Goal: Communication & Community: Answer question/provide support

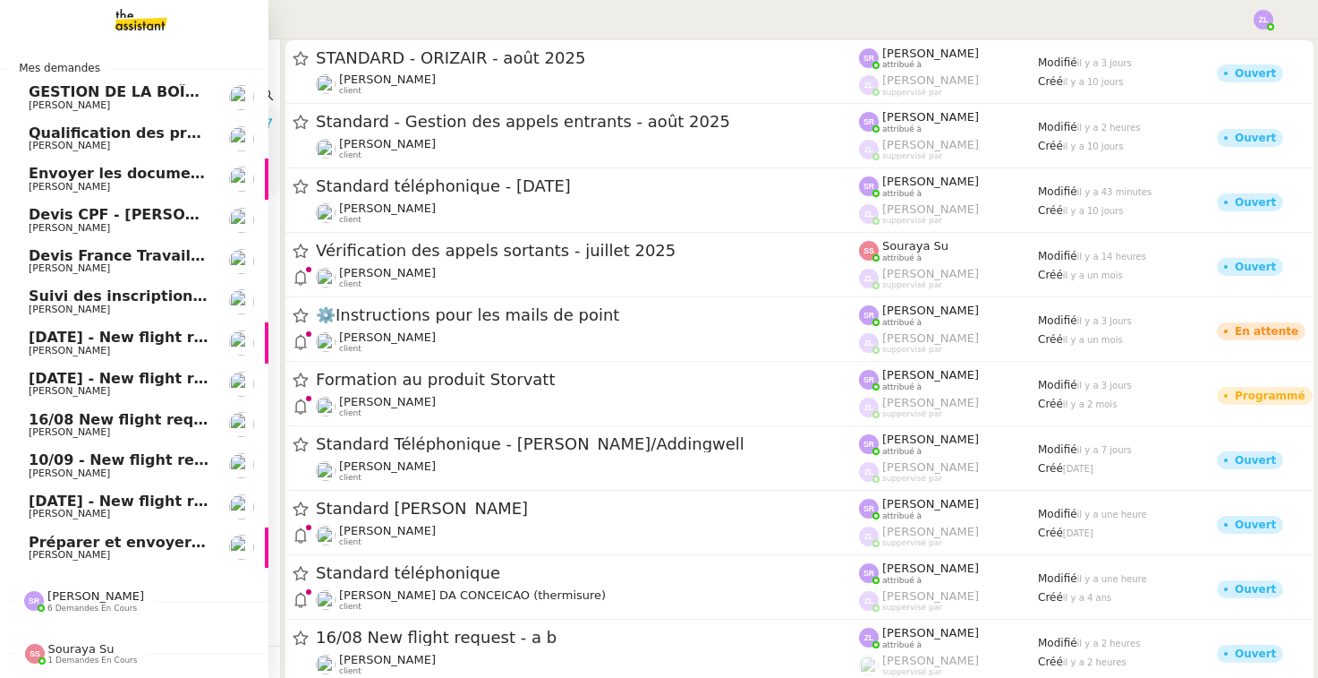
click at [101, 541] on span "Préparer et envoyer les contrats de formation" at bounding box center [215, 541] width 372 height 17
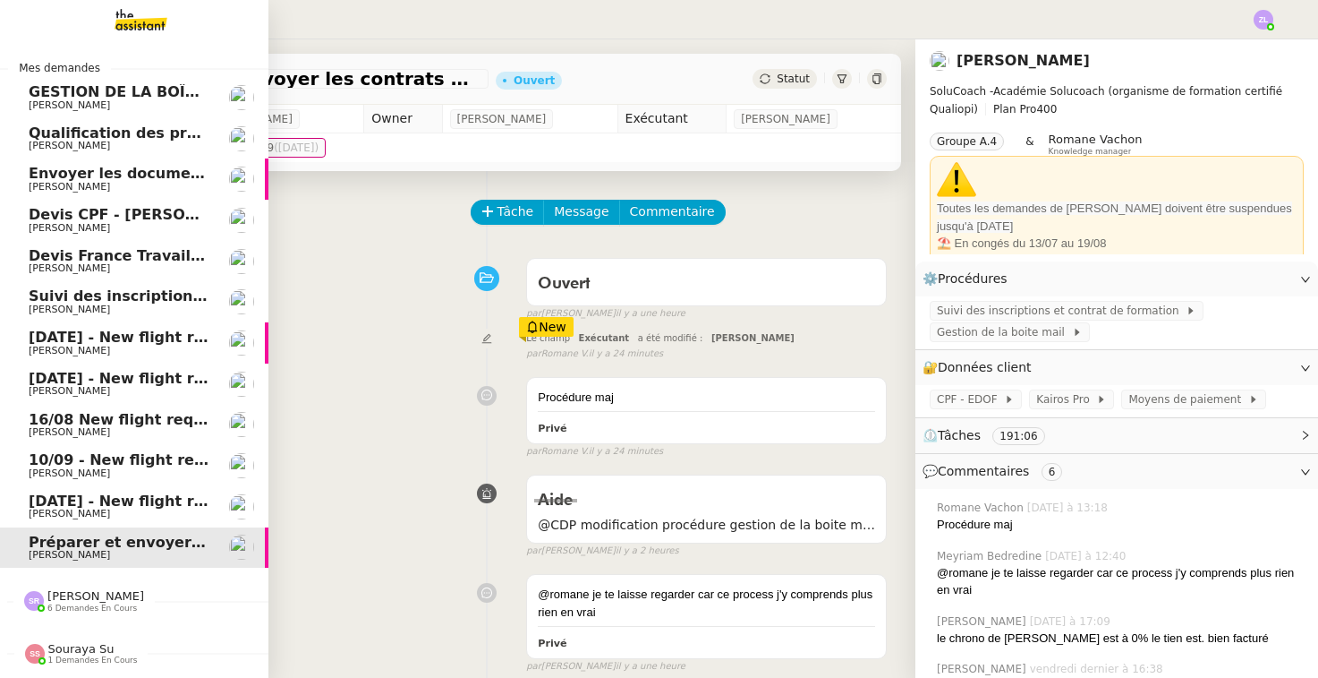
click at [110, 190] on span "[PERSON_NAME]" at bounding box center [69, 187] width 81 height 12
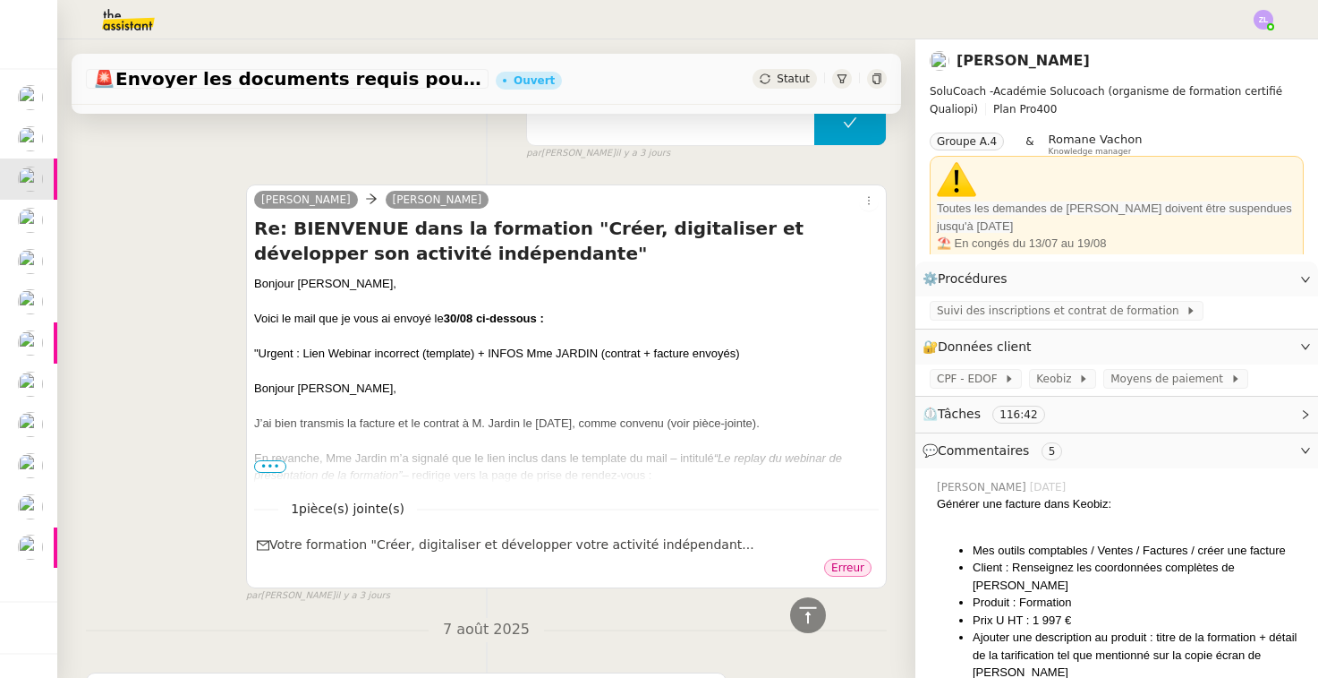
scroll to position [439, 0]
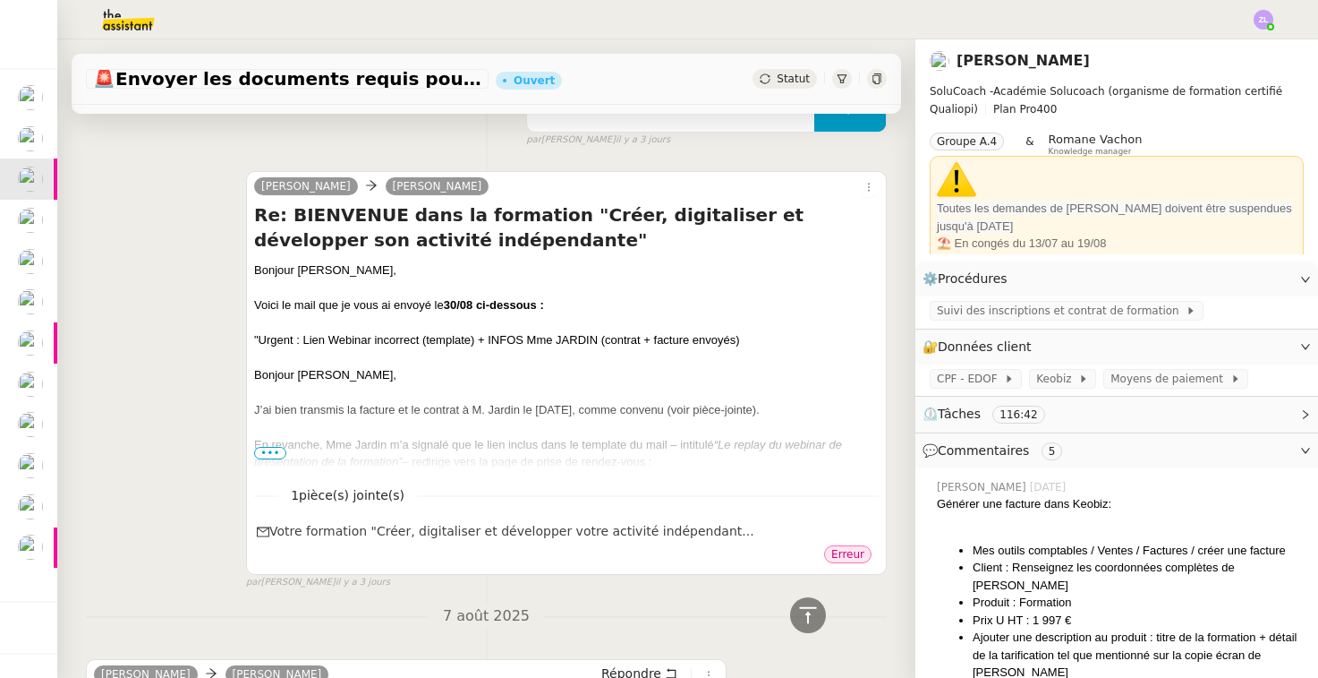
click at [271, 455] on span "•••" at bounding box center [270, 453] width 32 height 13
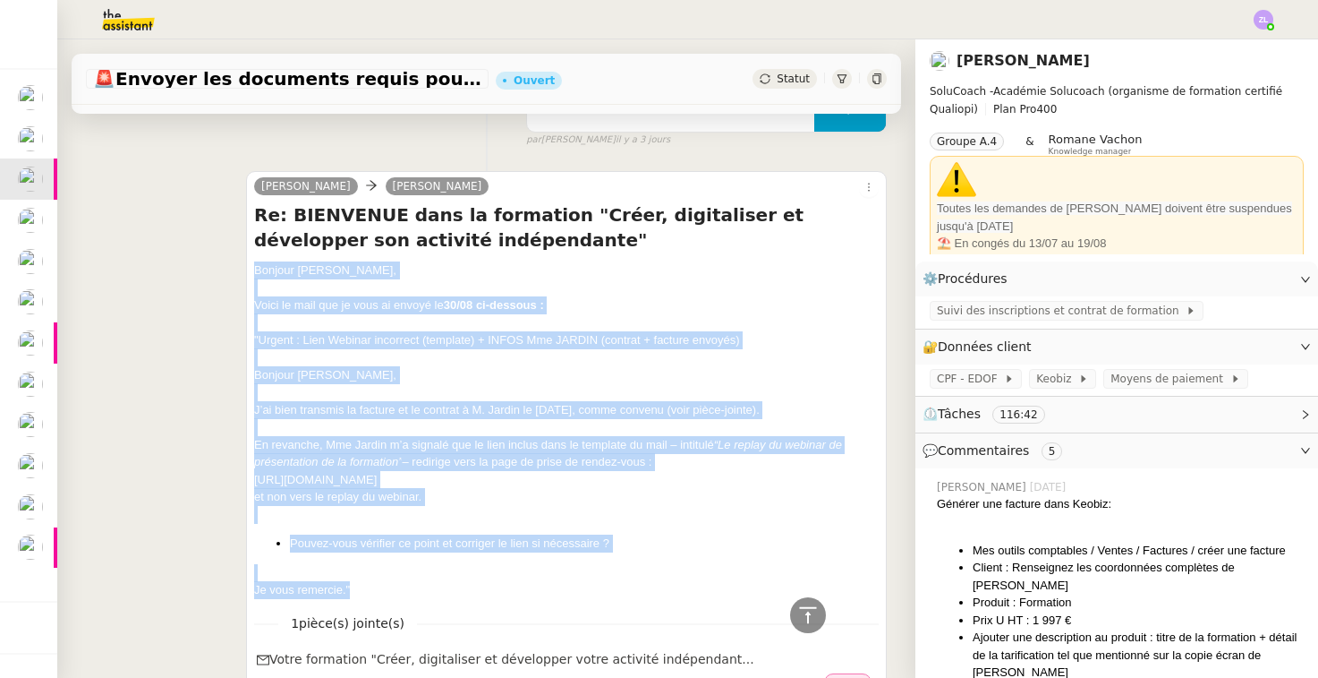
drag, startPoint x: 254, startPoint y: 268, endPoint x: 389, endPoint y: 577, distance: 337.9
click at [389, 577] on div "Bonjour [PERSON_NAME], Voici le mail que je vous ai envoyé le 30/08 ci-dessous …" at bounding box center [566, 429] width 625 height 337
copy div "Bonjour [PERSON_NAME], Voici le mail que je vous ai envoyé le 30/08 ci-dessous …"
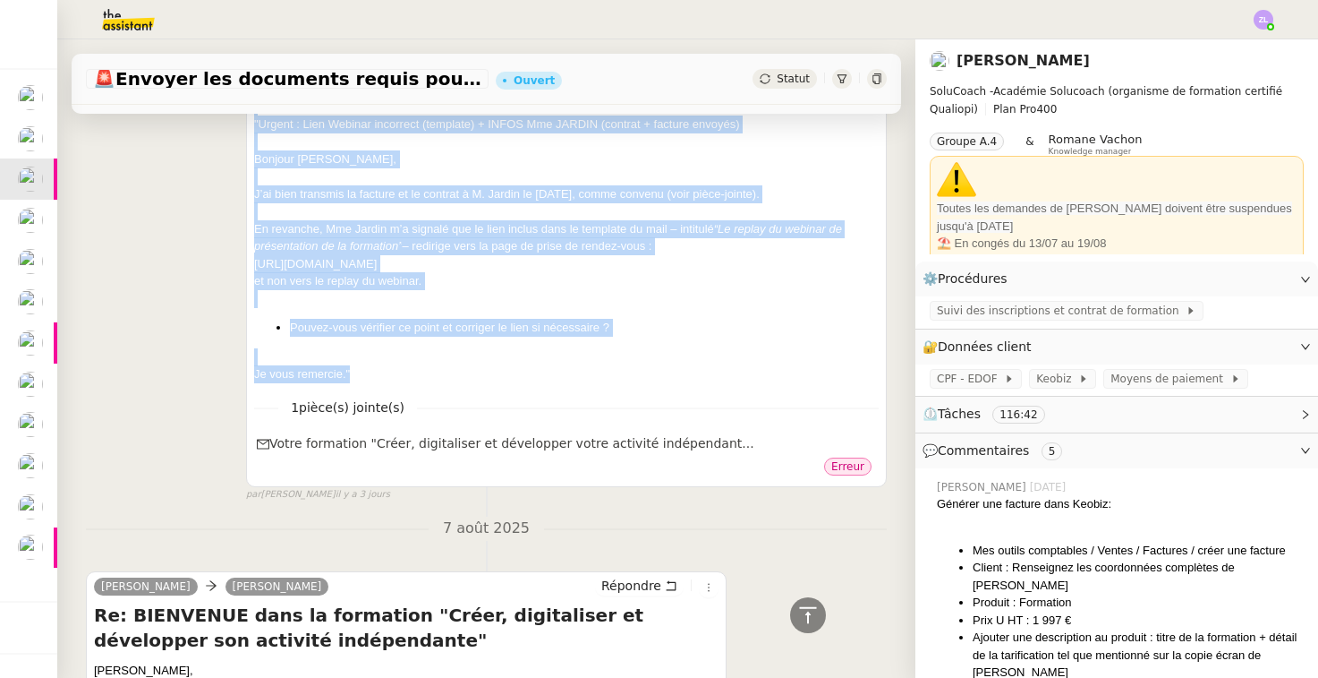
scroll to position [733, 0]
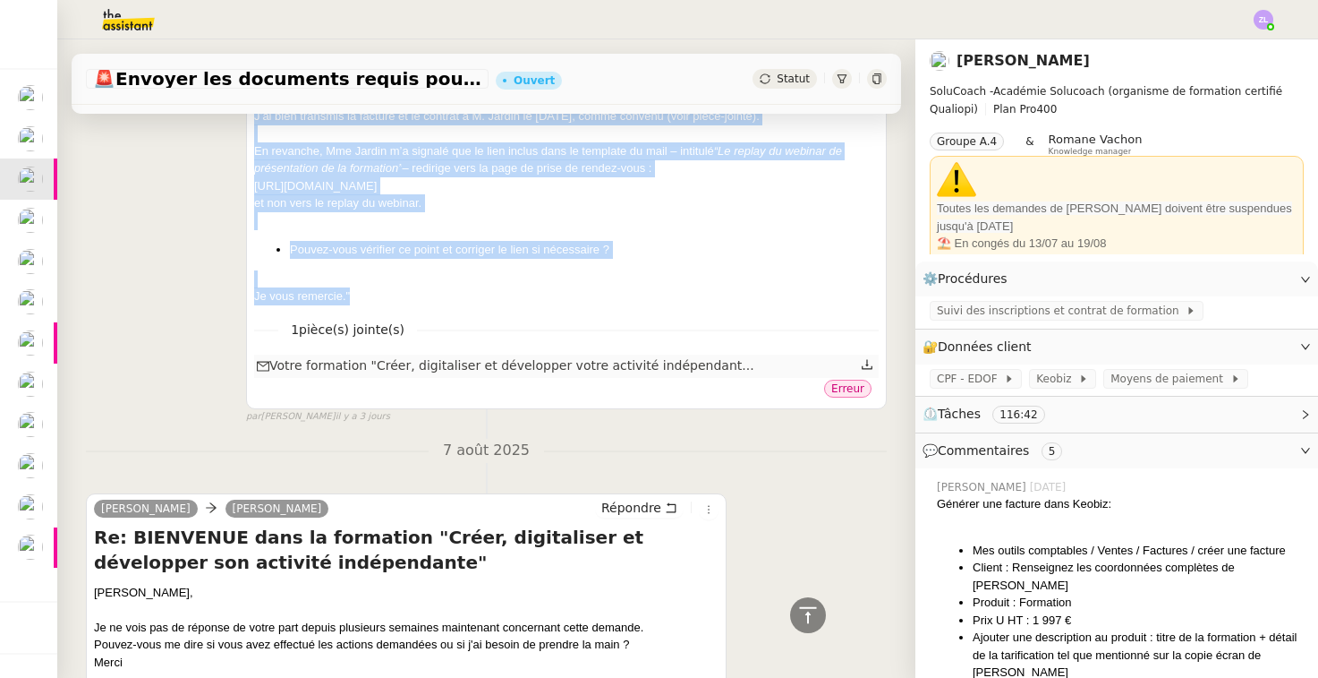
click at [867, 360] on icon at bounding box center [867, 365] width 11 height 10
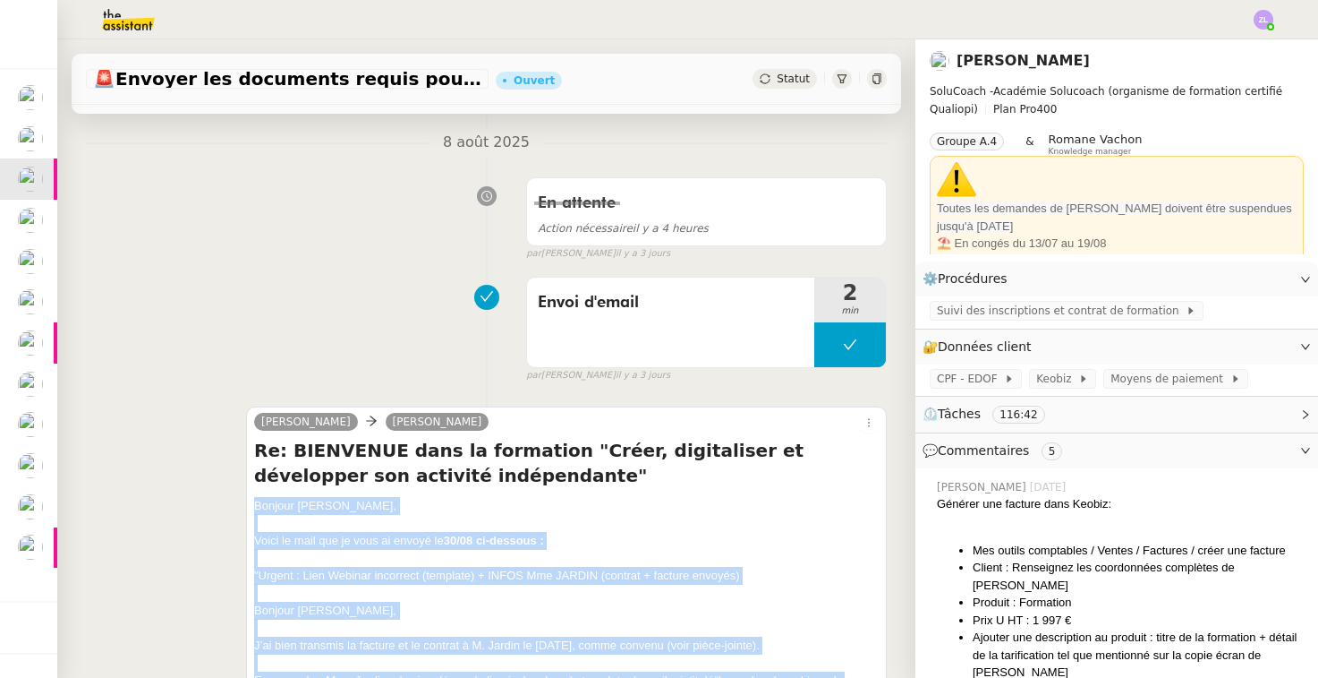
scroll to position [806, 0]
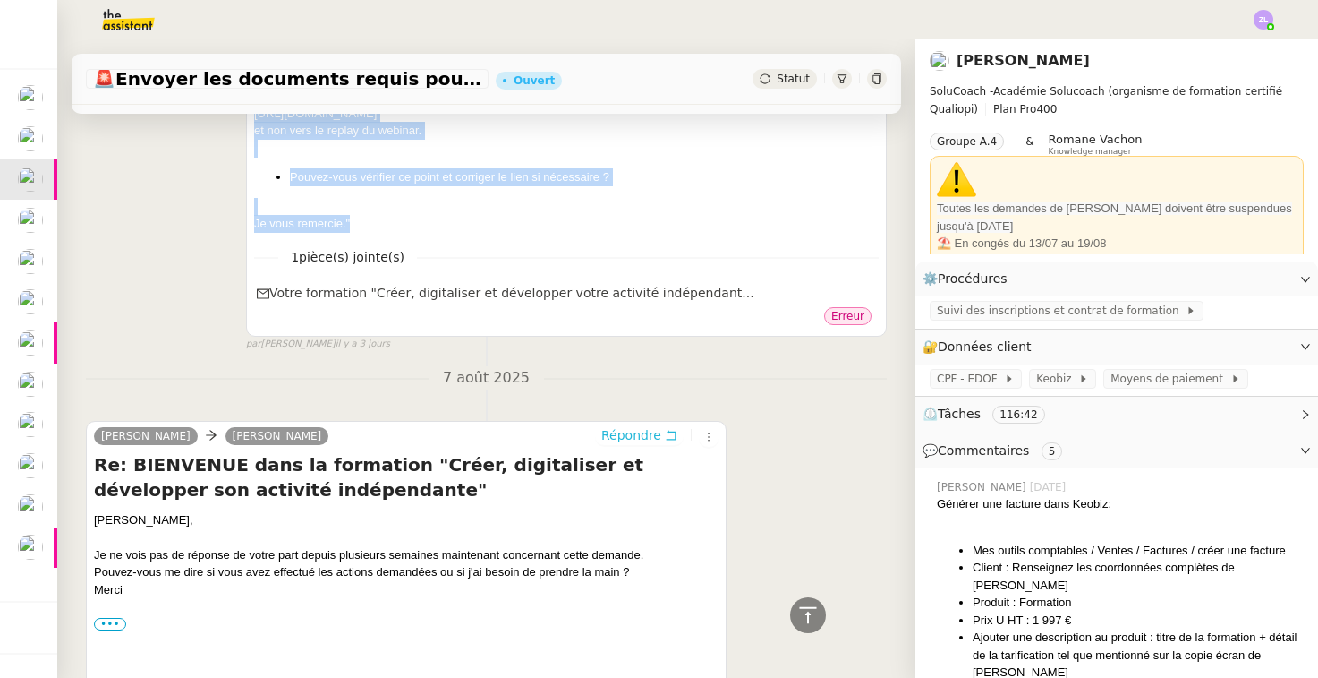
click at [611, 426] on span "Répondre" at bounding box center [632, 435] width 60 height 18
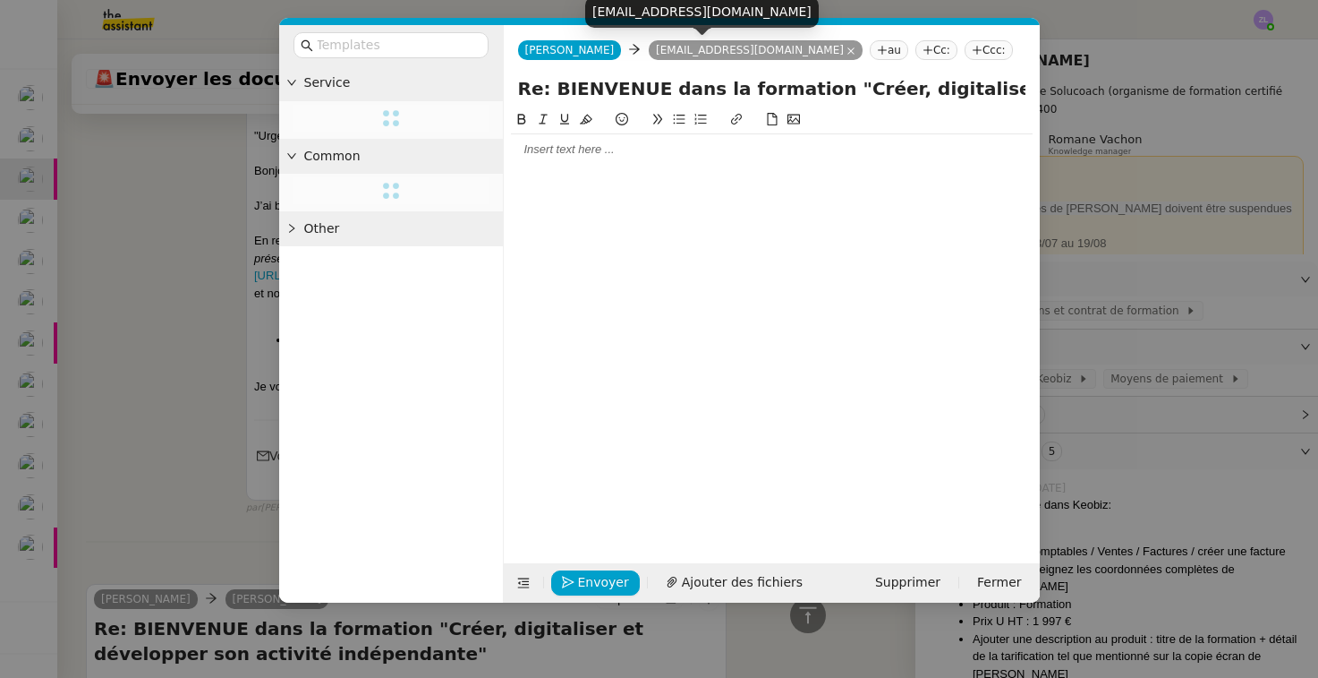
click at [649, 42] on nz-tag "[EMAIL_ADDRESS][DOMAIN_NAME]" at bounding box center [756, 50] width 214 height 20
click at [740, 54] on nz-tag "[EMAIL_ADDRESS][DOMAIN_NAME]" at bounding box center [756, 50] width 214 height 20
click at [847, 53] on icon at bounding box center [851, 51] width 9 height 9
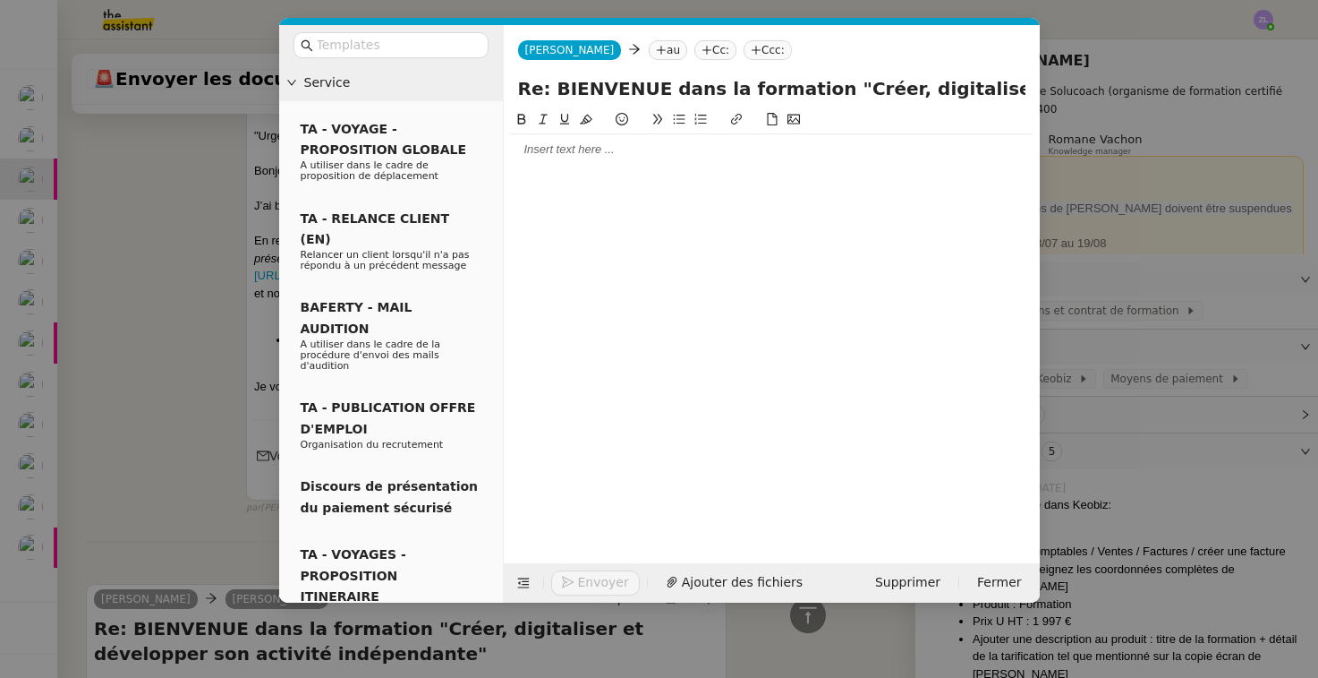
click at [649, 49] on nz-tag "au" at bounding box center [668, 50] width 38 height 20
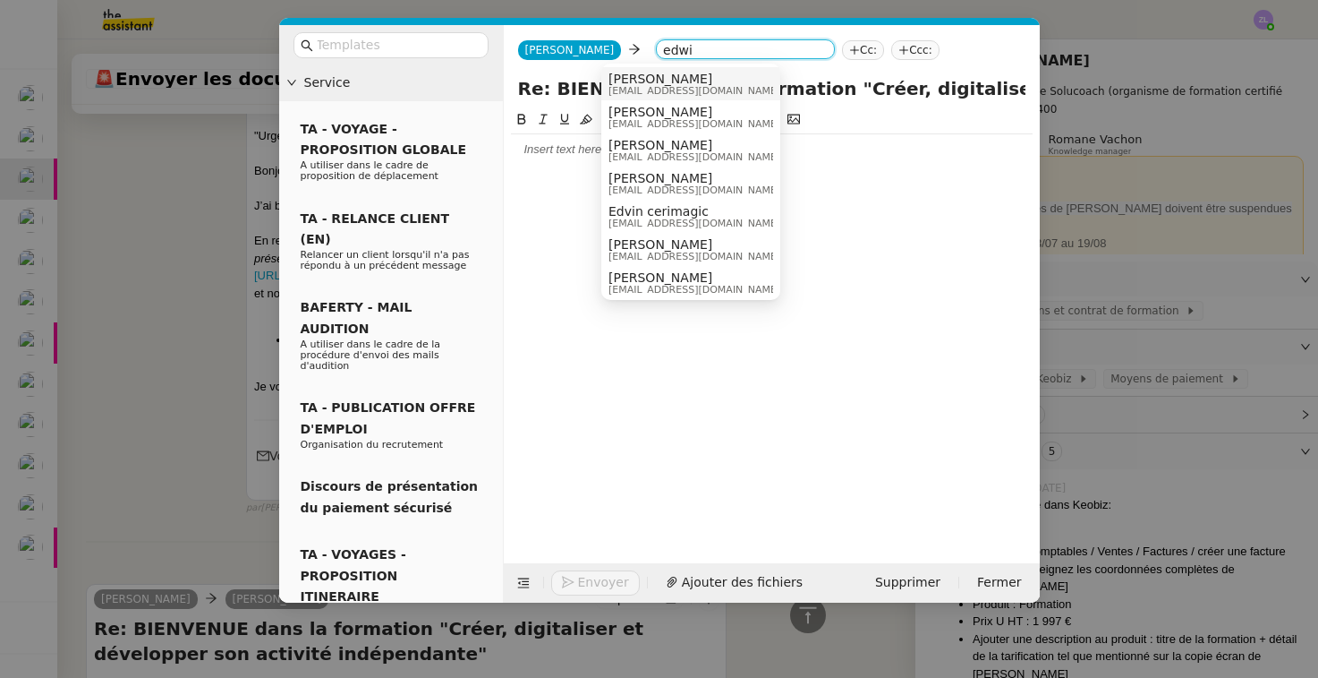
type input "edwi"
click at [664, 76] on span "[PERSON_NAME]" at bounding box center [695, 79] width 172 height 14
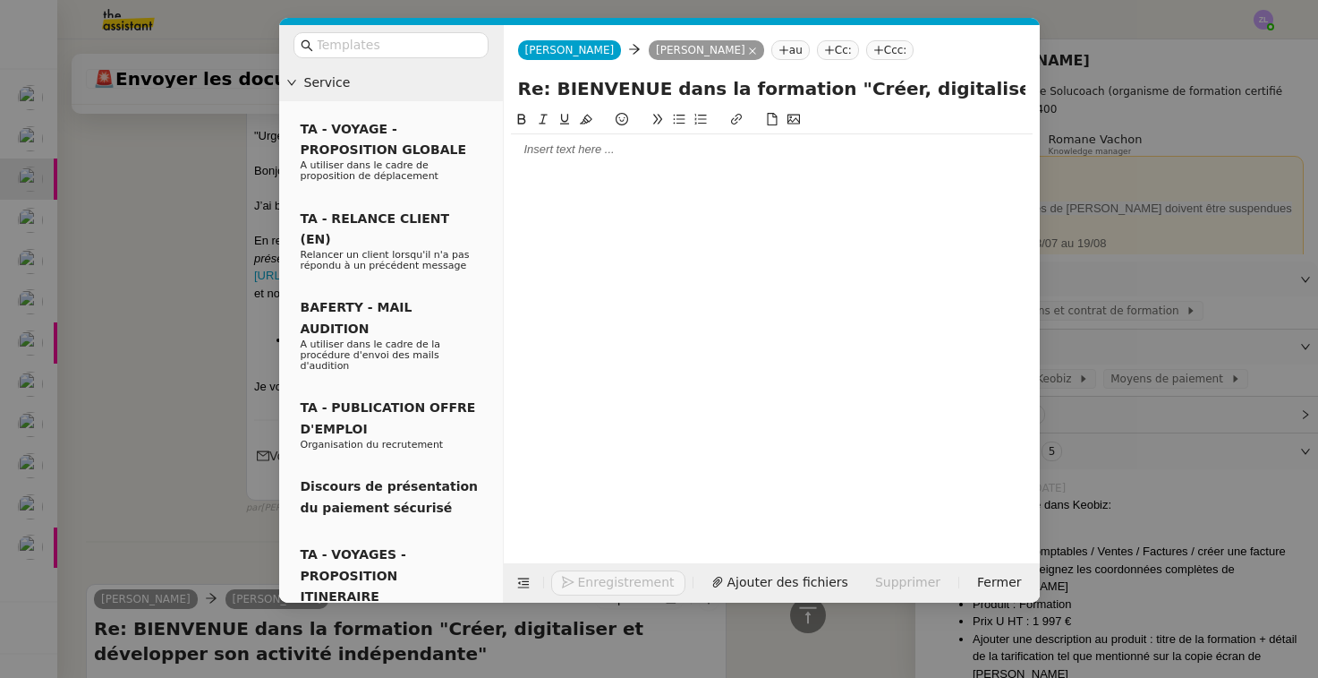
click at [550, 155] on div at bounding box center [772, 149] width 522 height 16
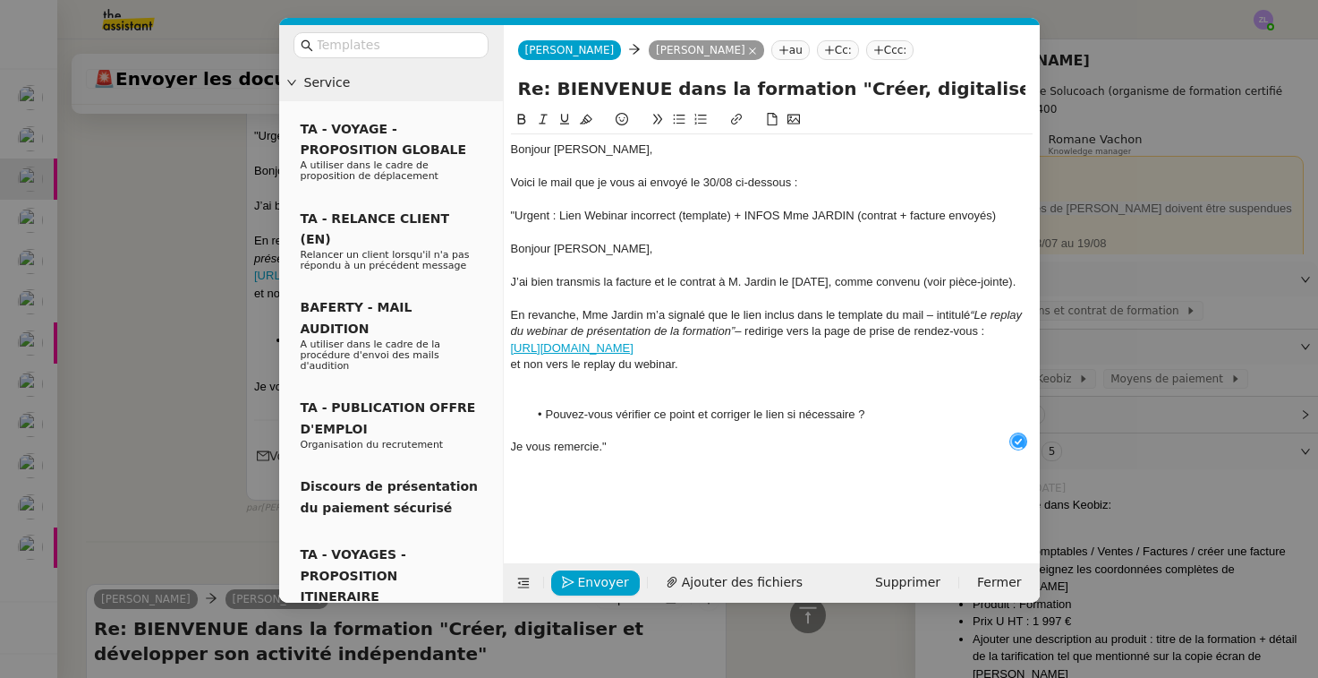
scroll to position [19, 0]
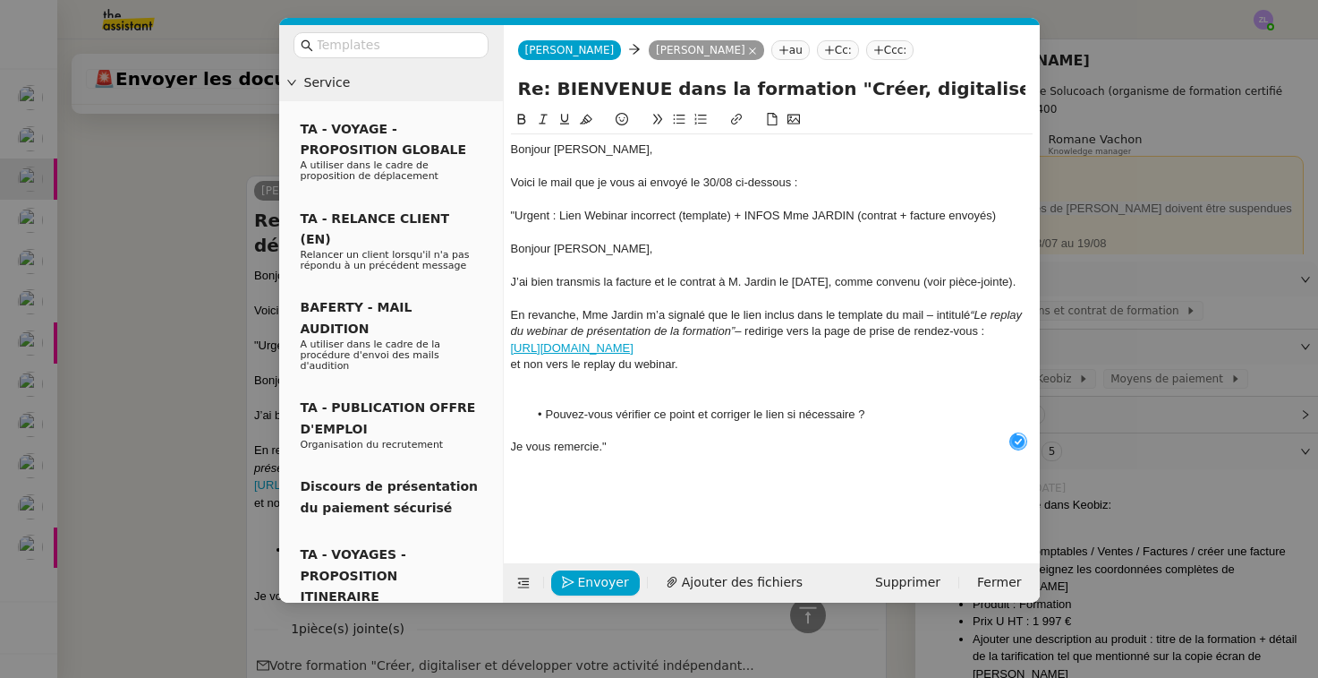
click at [555, 381] on div at bounding box center [772, 381] width 522 height 16
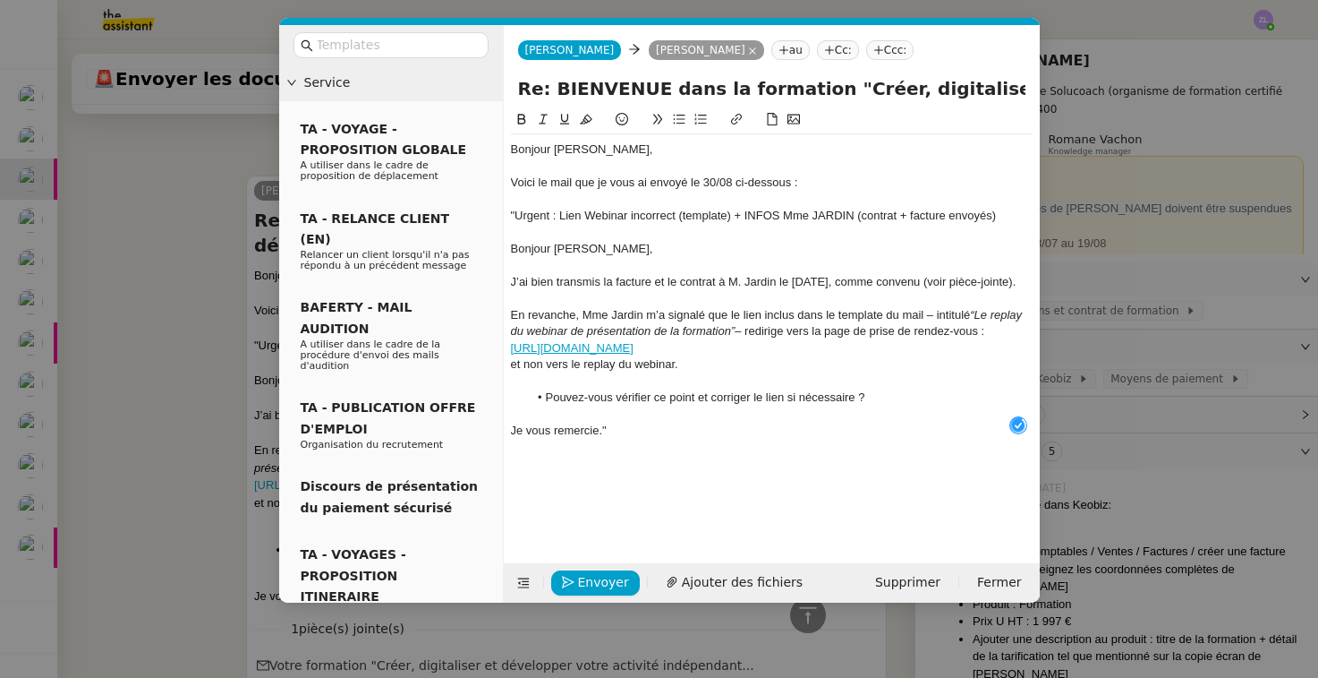
click at [699, 155] on div "Bonjour [PERSON_NAME]," at bounding box center [772, 149] width 522 height 16
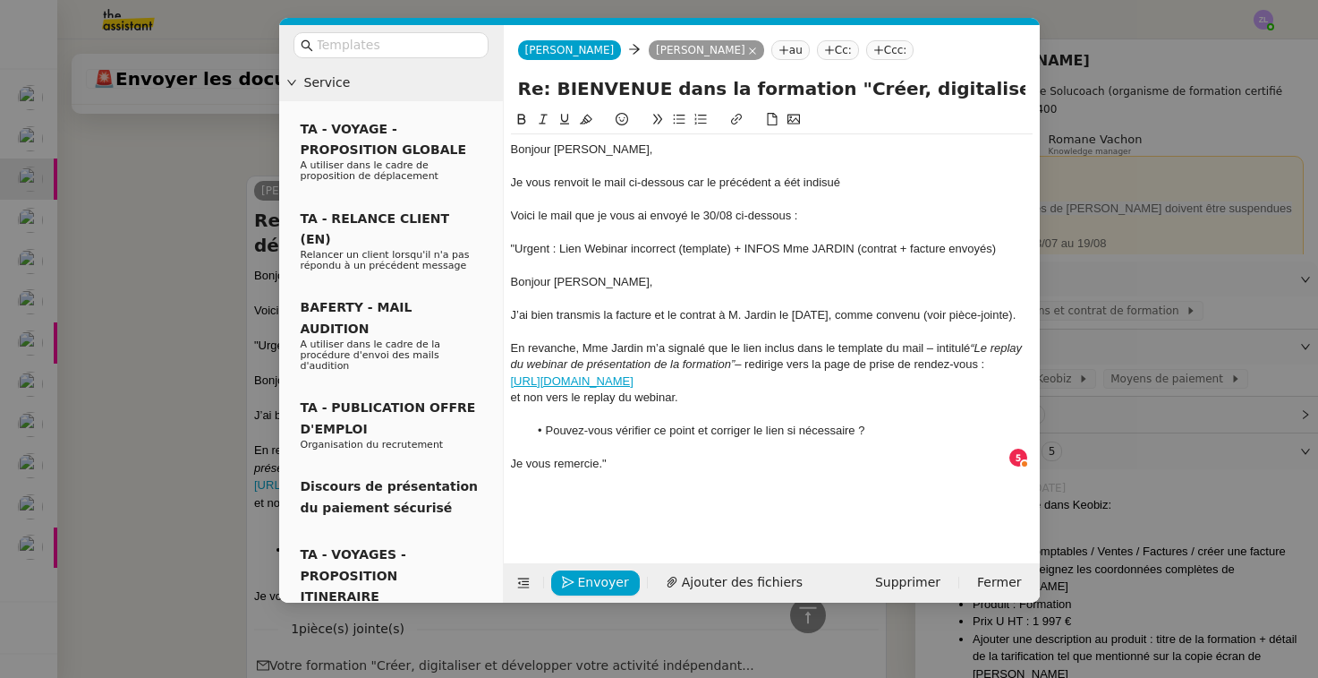
click at [801, 183] on div "Je vous renvoit le mail ci-dessous car le précédent a éét indisué" at bounding box center [772, 183] width 522 height 16
click at [829, 183] on div "Je vous renvoit le mail ci-dessous car le précédent a été indisué" at bounding box center [772, 183] width 522 height 16
click at [862, 170] on div at bounding box center [772, 166] width 522 height 16
click at [859, 181] on div "Je vous renvoit le mail ci-dessous car le précédent a été indiqué" at bounding box center [772, 183] width 522 height 16
click at [567, 184] on div "Je vous renvoit le mail ci-dessous car le précédent a été indiqué en erreur" at bounding box center [772, 183] width 522 height 16
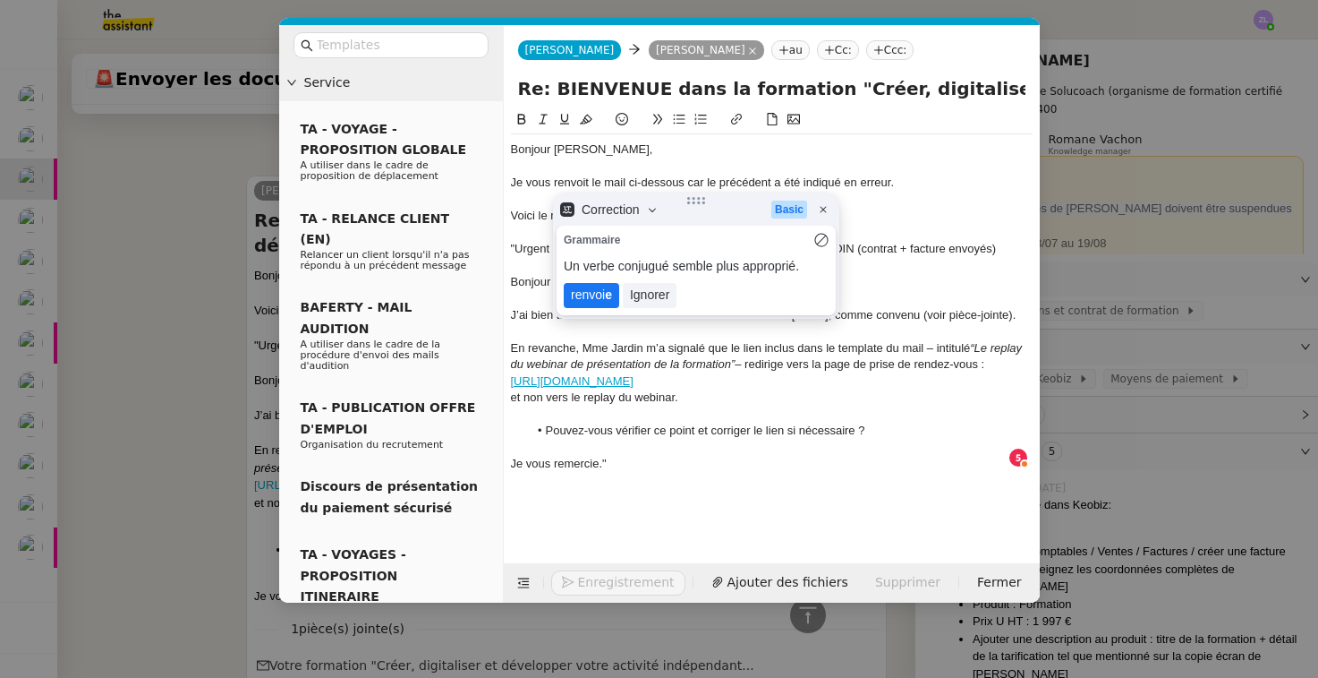
click at [605, 291] on lt-strong "e" at bounding box center [608, 294] width 7 height 14
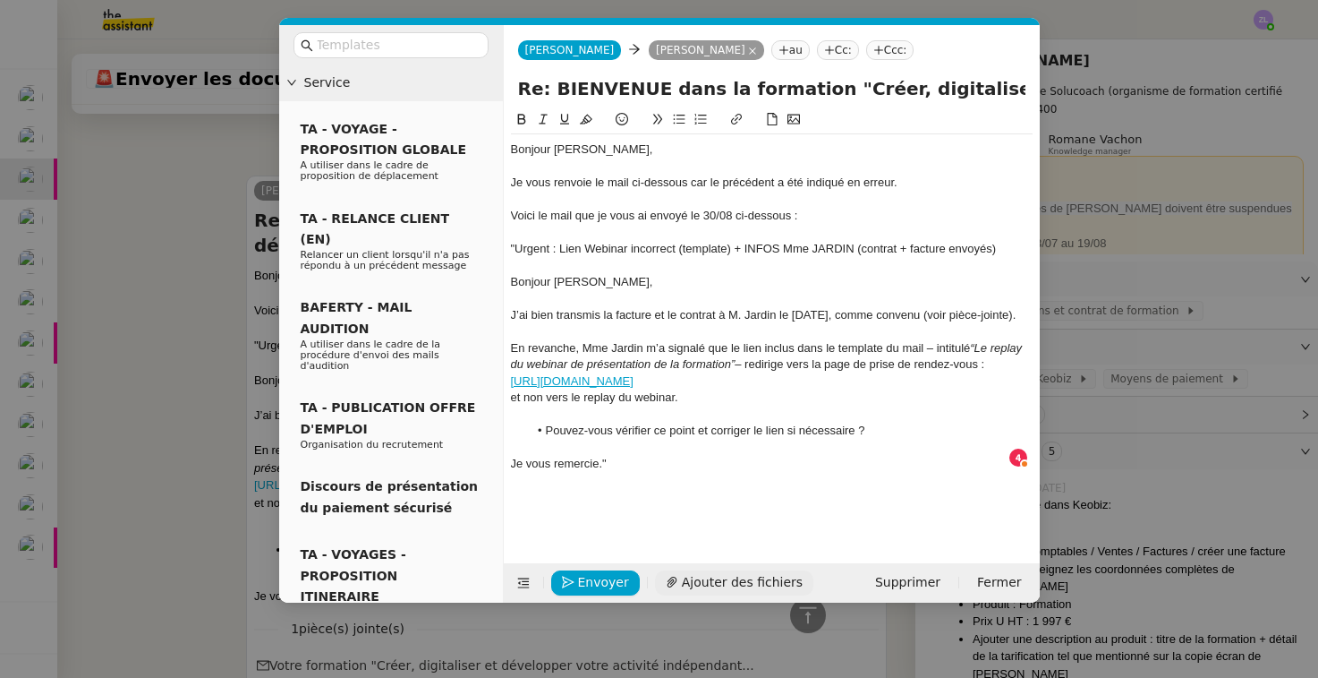
click at [720, 581] on span "Ajouter des fichiers" at bounding box center [742, 582] width 121 height 21
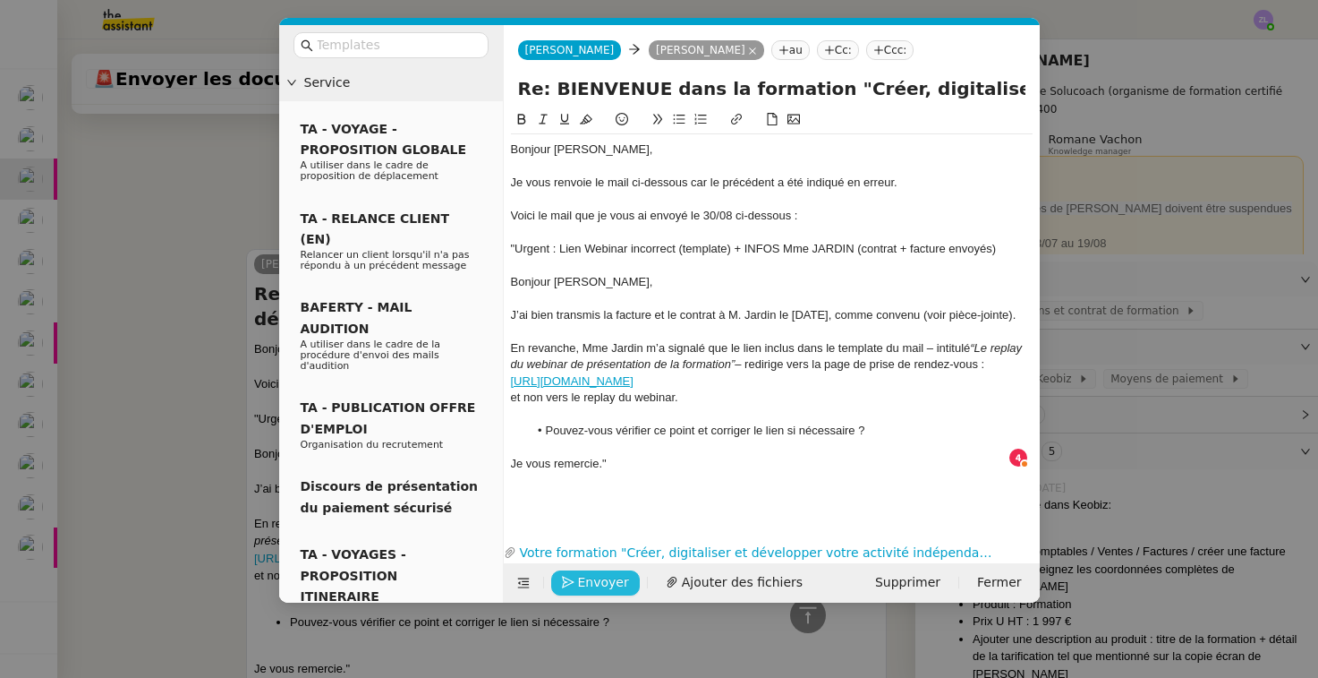
click at [597, 589] on span "Envoyer" at bounding box center [603, 582] width 51 height 21
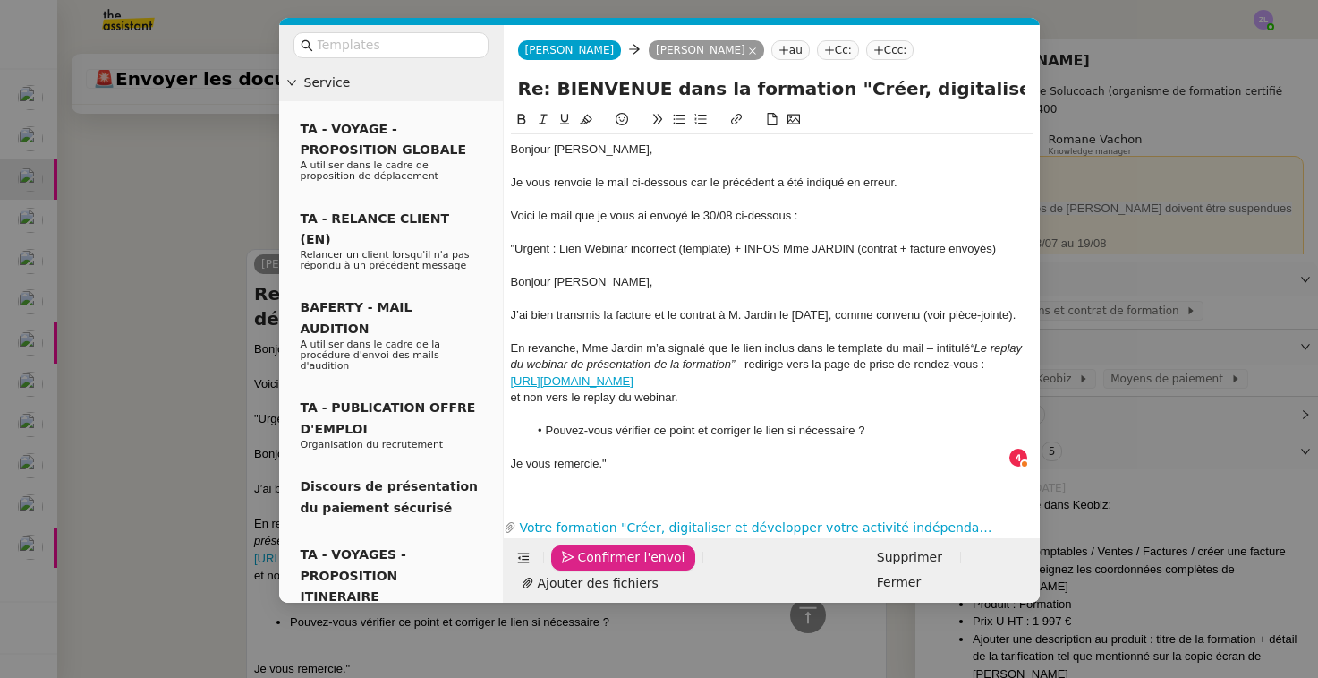
click at [597, 567] on span "Confirmer l'envoi" at bounding box center [631, 557] width 107 height 21
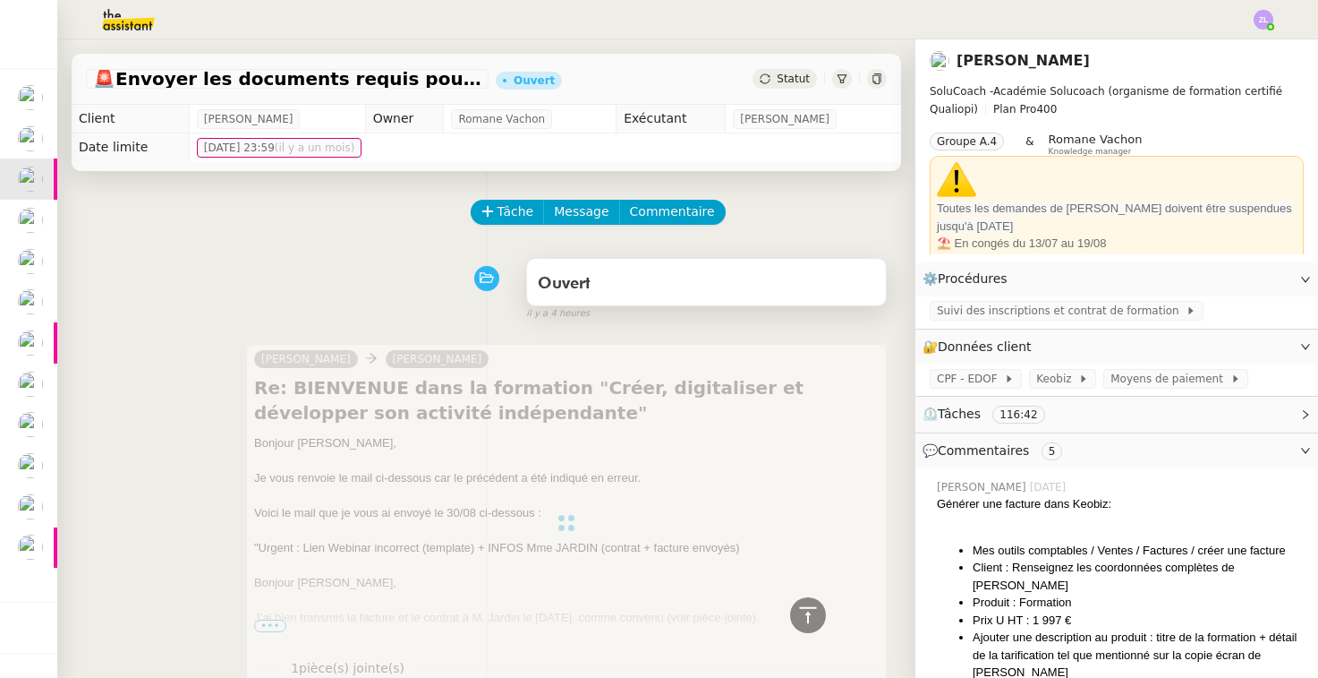
scroll to position [-29, 0]
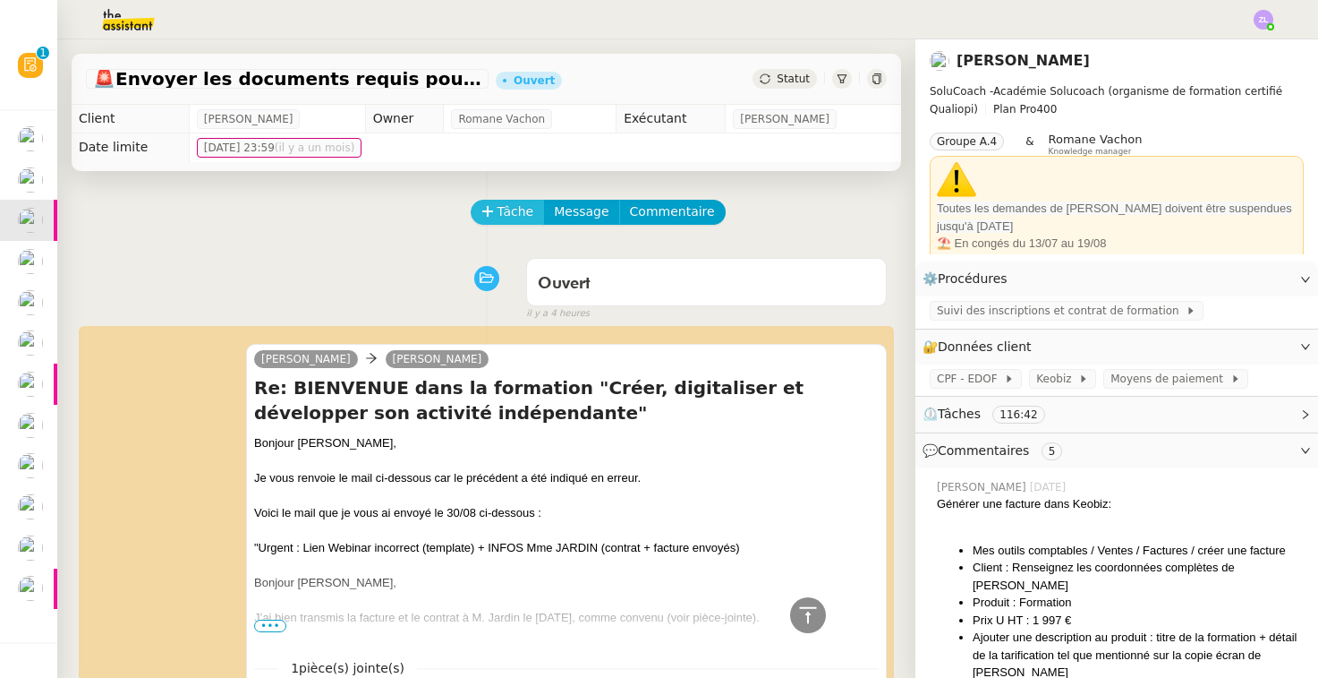
click at [519, 221] on span "Tâche" at bounding box center [516, 211] width 37 height 21
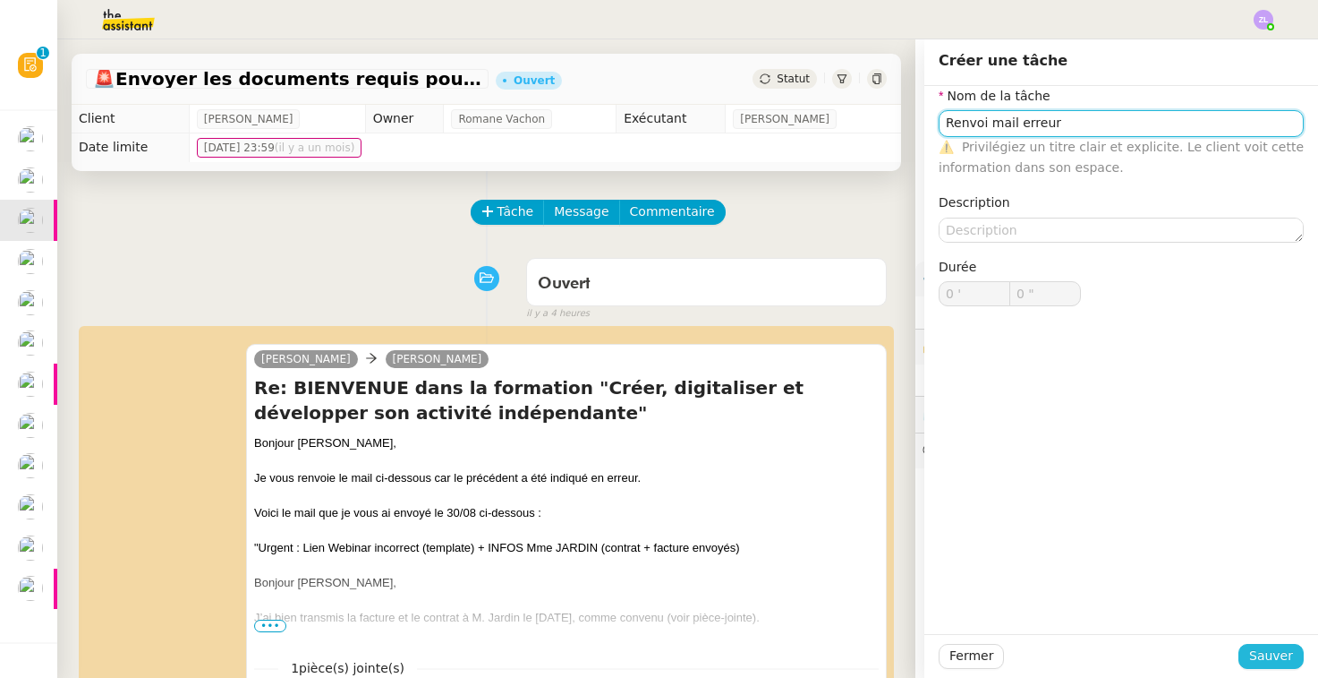
type input "Renvoi mail erreur"
click at [1255, 659] on span "Sauver" at bounding box center [1272, 655] width 44 height 21
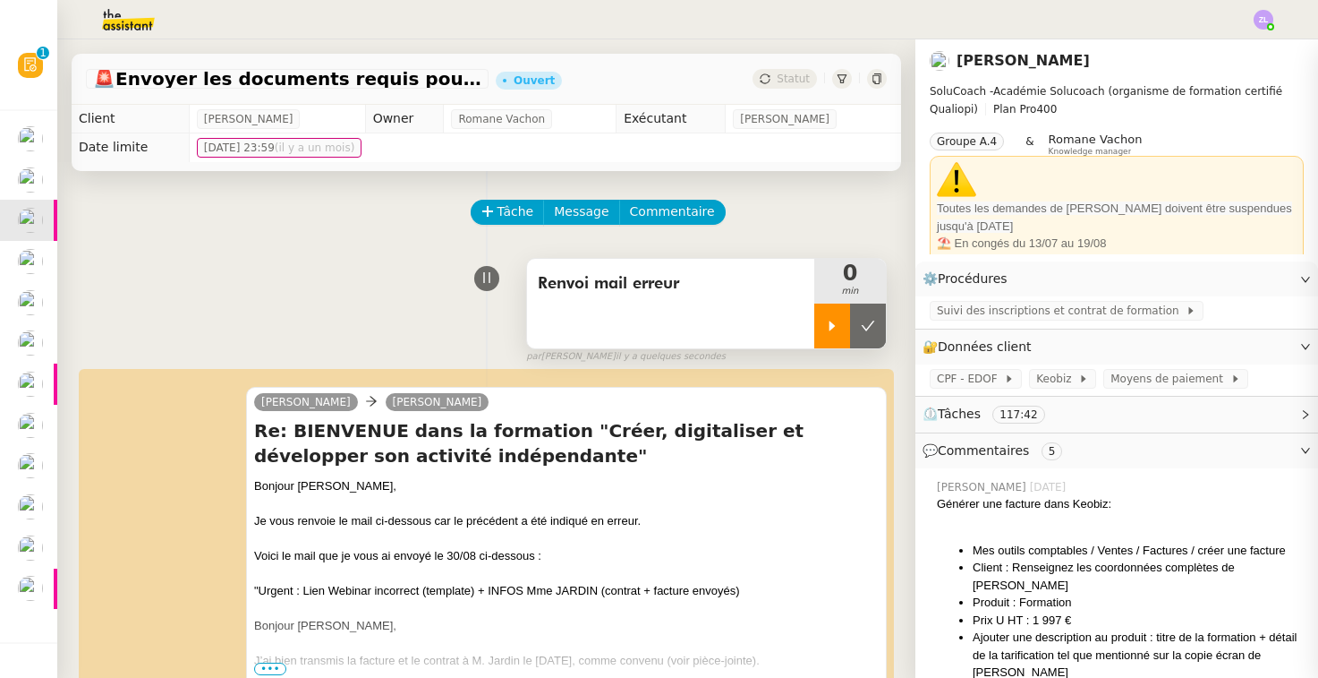
click at [825, 340] on div at bounding box center [833, 325] width 36 height 45
click at [832, 337] on div at bounding box center [851, 325] width 72 height 45
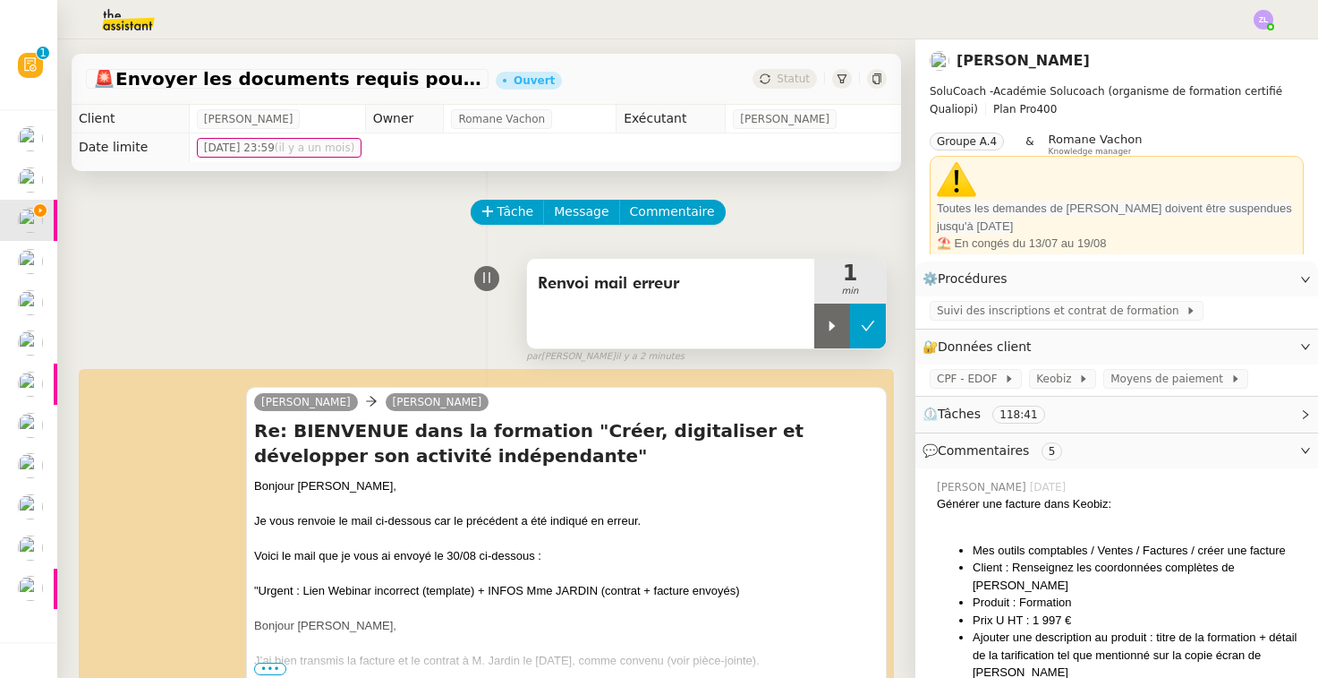
click at [876, 329] on button at bounding box center [868, 325] width 36 height 45
click at [780, 68] on div "🚨 Envoyer les documents requis pour la formation Ouvert Statut" at bounding box center [487, 79] width 830 height 51
click at [787, 82] on span "Statut" at bounding box center [793, 79] width 33 height 13
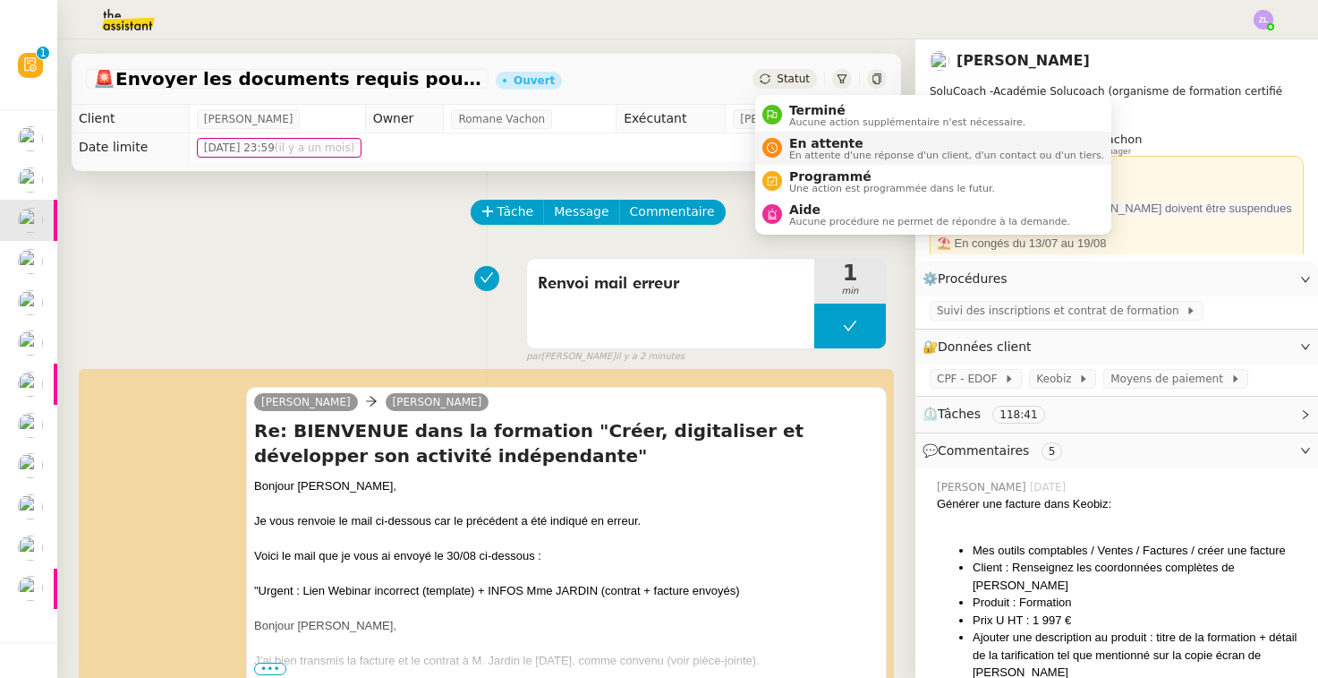
click at [801, 153] on span "En attente d'une réponse d'un client, d'un contact ou d'un tiers." at bounding box center [946, 155] width 315 height 10
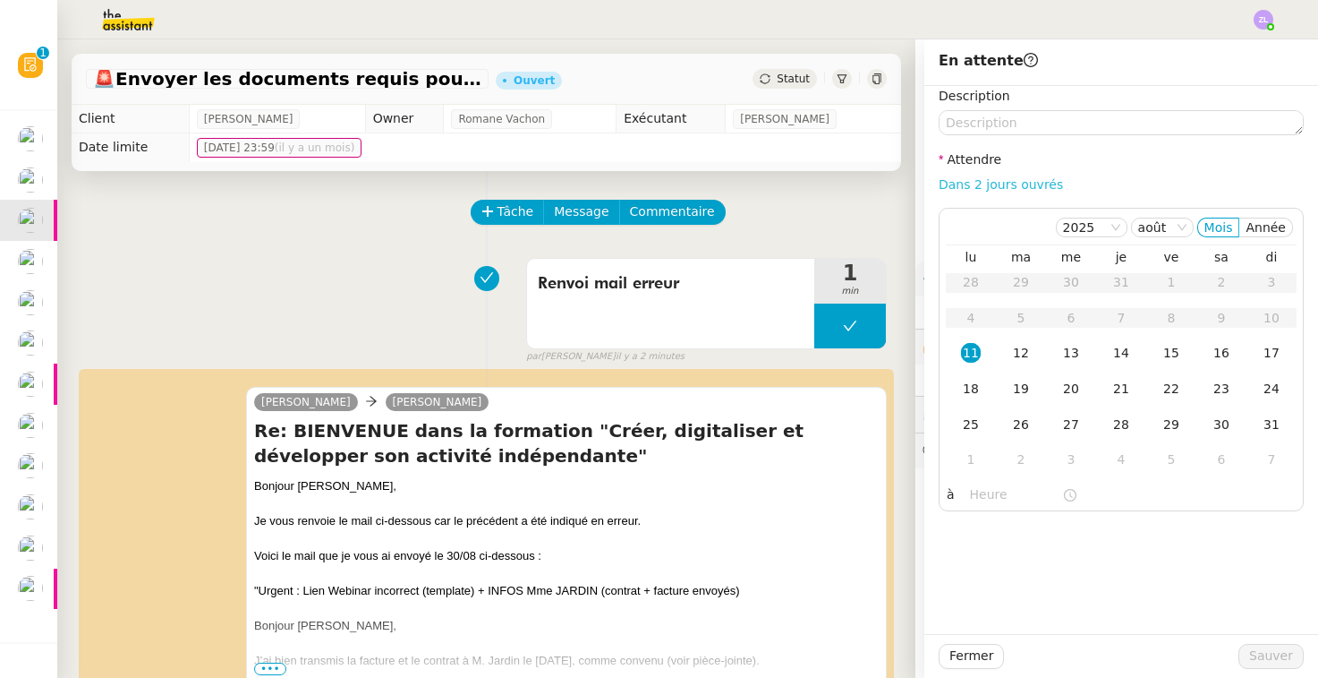
click at [984, 181] on link "Dans 2 jours ouvrés" at bounding box center [1001, 184] width 124 height 14
type input "07:00"
click at [1268, 655] on span "Sauver" at bounding box center [1272, 655] width 44 height 21
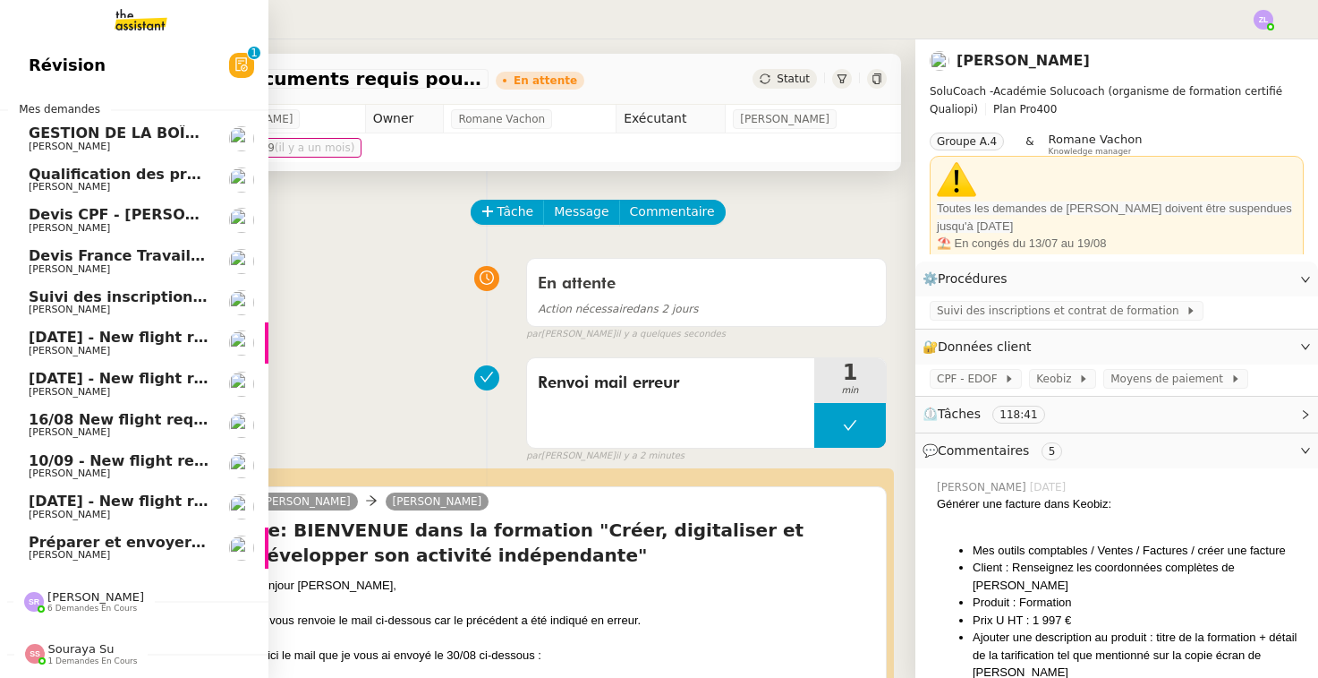
click at [94, 141] on span "[PERSON_NAME]" at bounding box center [69, 147] width 81 height 12
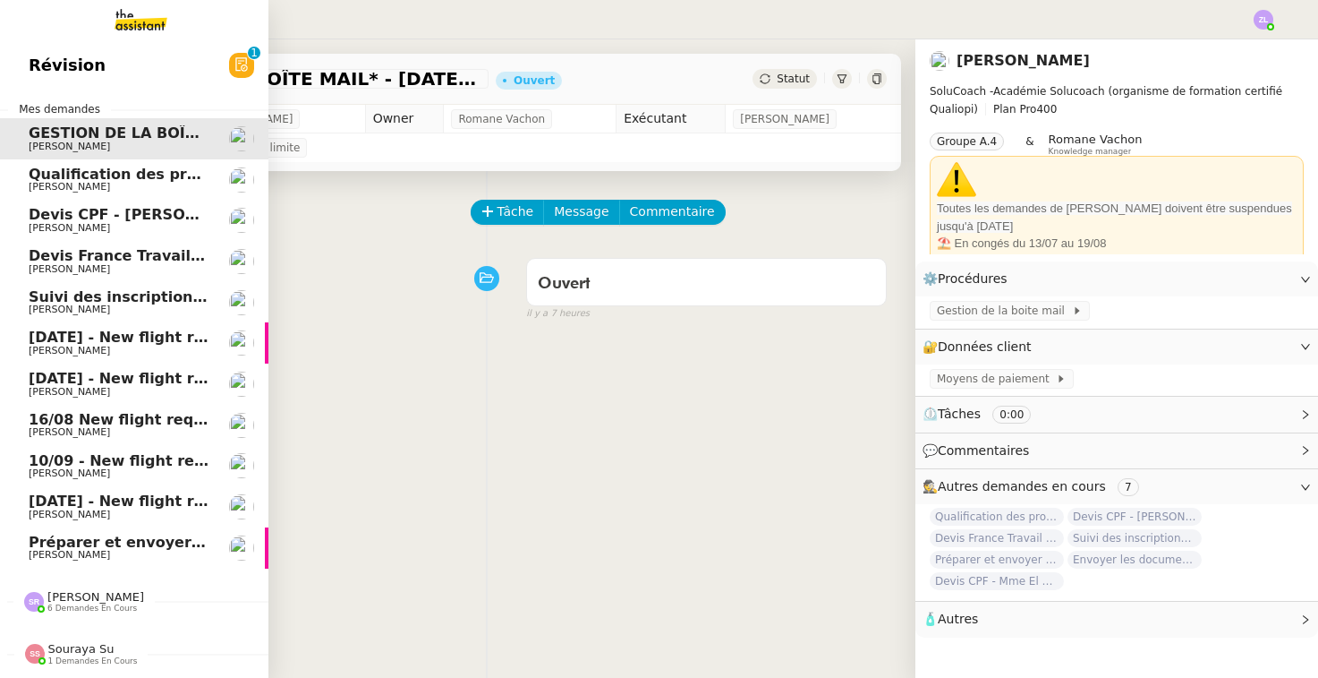
click at [97, 181] on span "[PERSON_NAME]" at bounding box center [69, 187] width 81 height 12
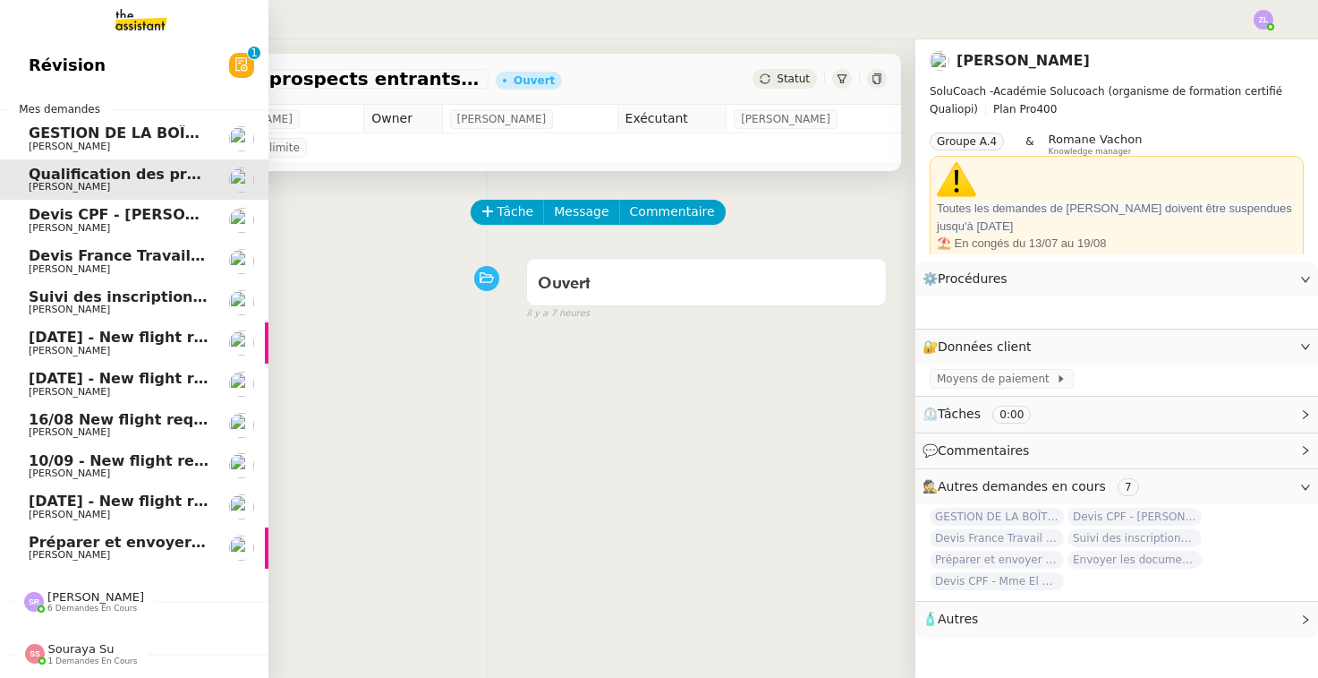
click at [92, 222] on span "[PERSON_NAME]" at bounding box center [69, 228] width 81 height 12
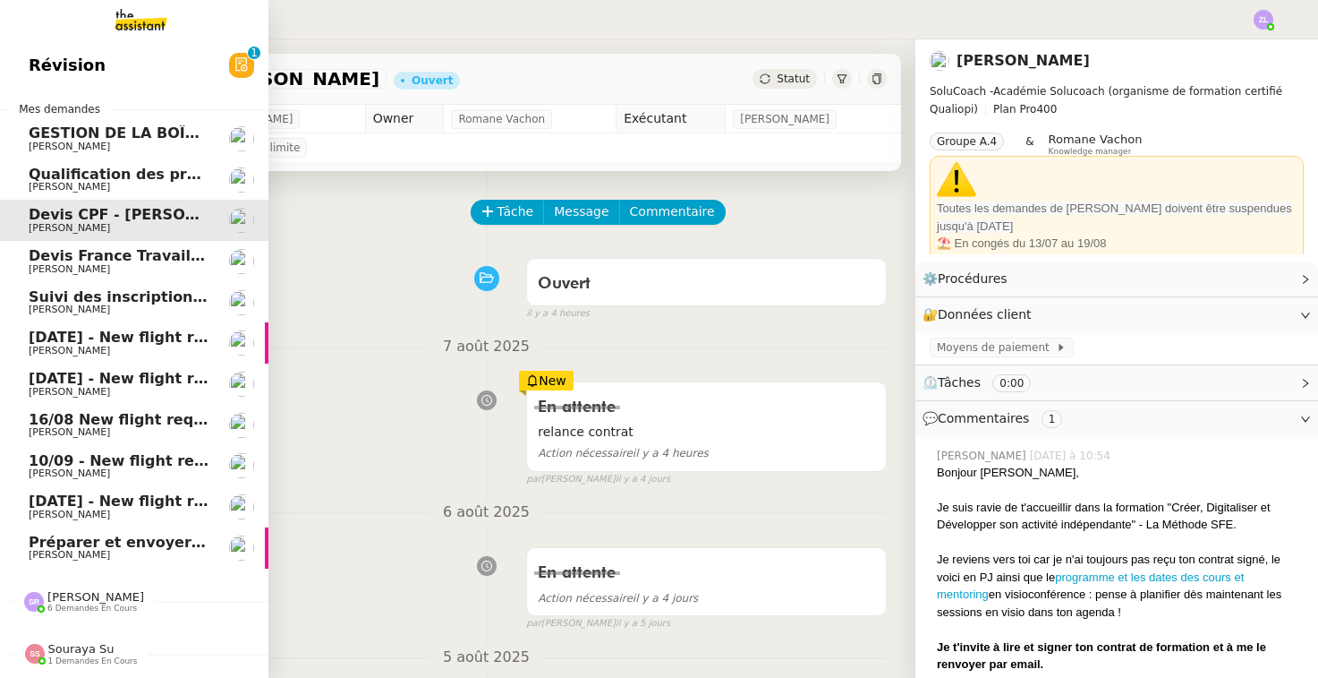
click at [107, 263] on span "[PERSON_NAME]" at bounding box center [69, 269] width 81 height 12
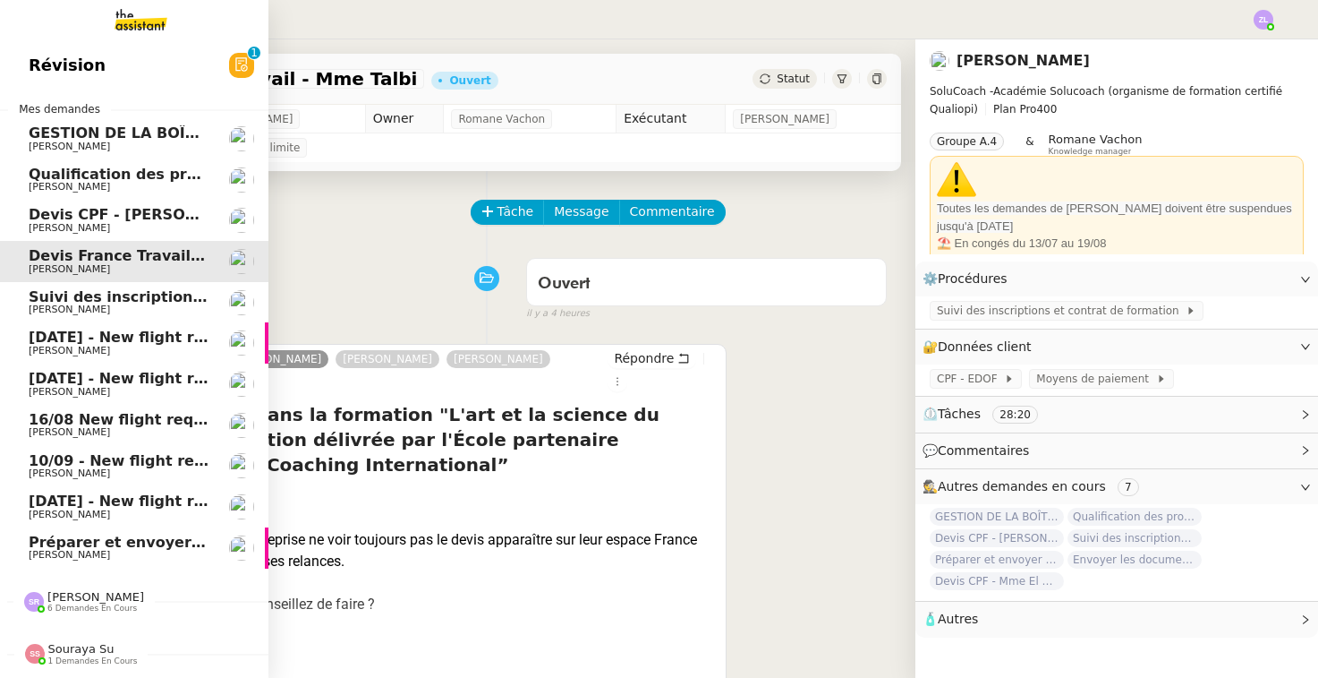
click at [110, 303] on span "[PERSON_NAME]" at bounding box center [69, 309] width 81 height 12
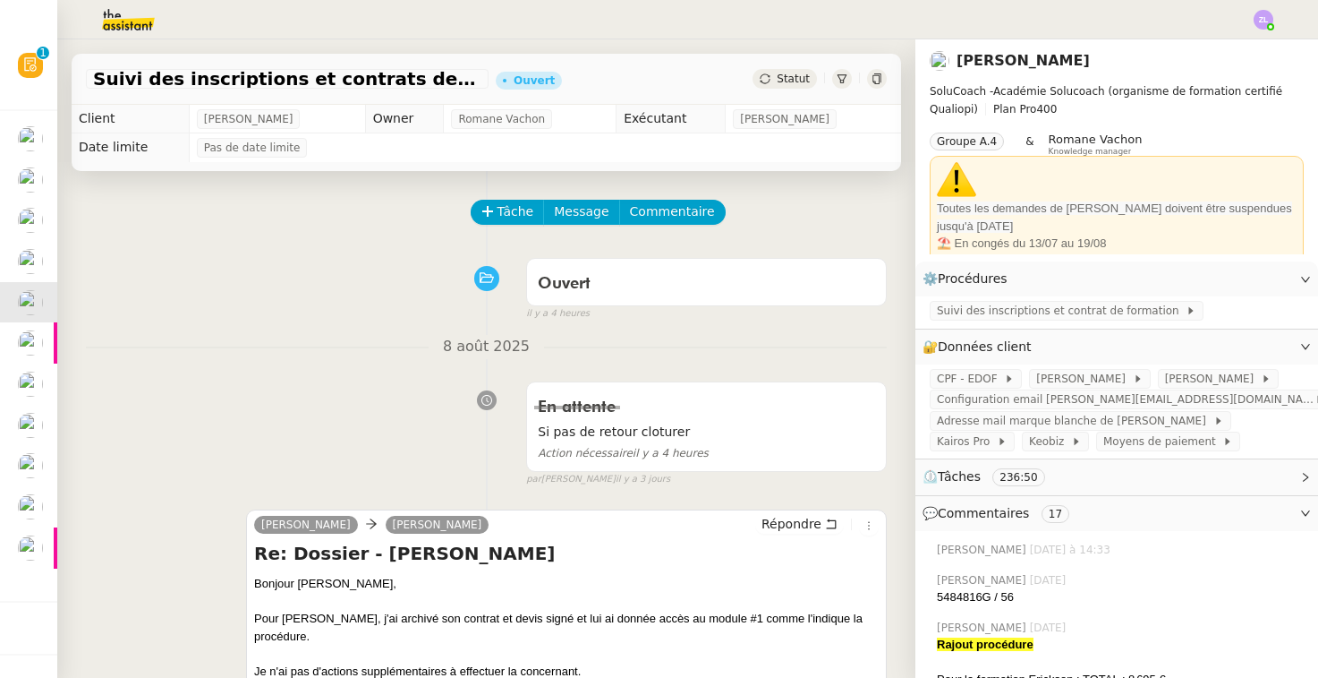
click at [363, 367] on div "[DATE] En attente Si pas de retour cloturer Action nécessaire il y a 4 heures f…" at bounding box center [486, 410] width 801 height 151
click at [499, 211] on span "Tâche" at bounding box center [516, 211] width 37 height 21
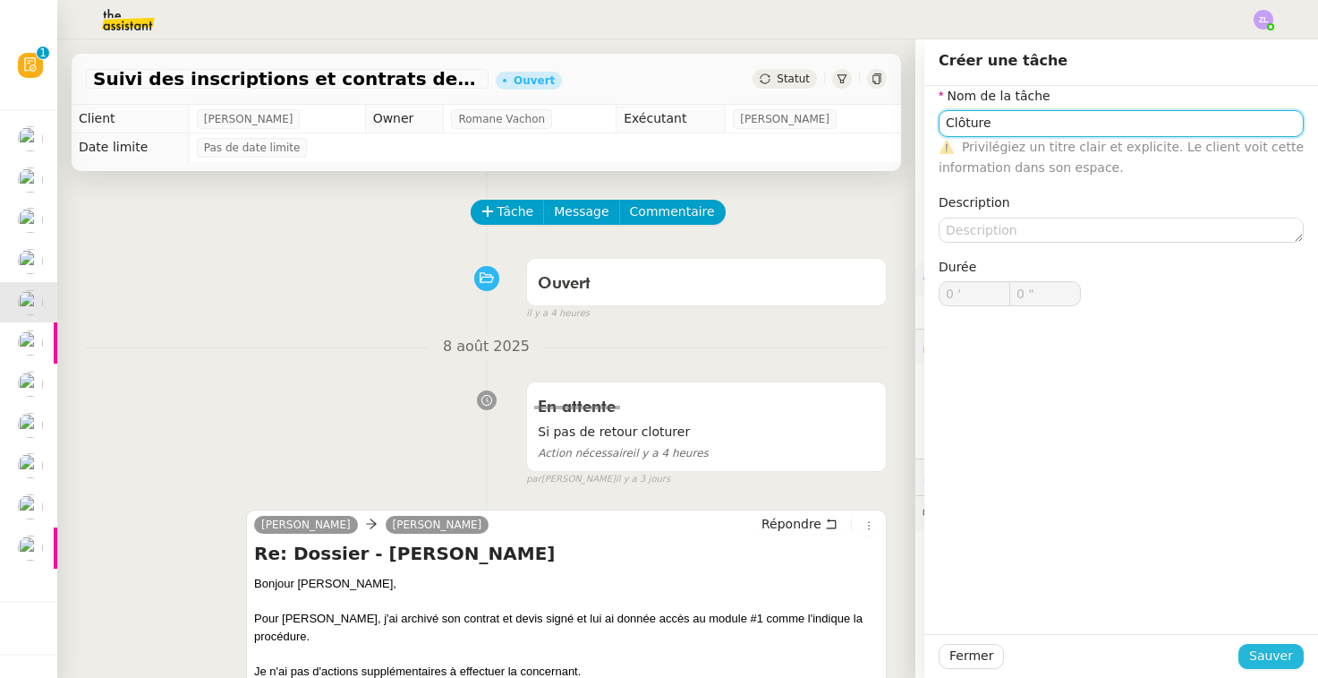
type input "Clôture"
click at [1263, 655] on span "Sauver" at bounding box center [1272, 655] width 44 height 21
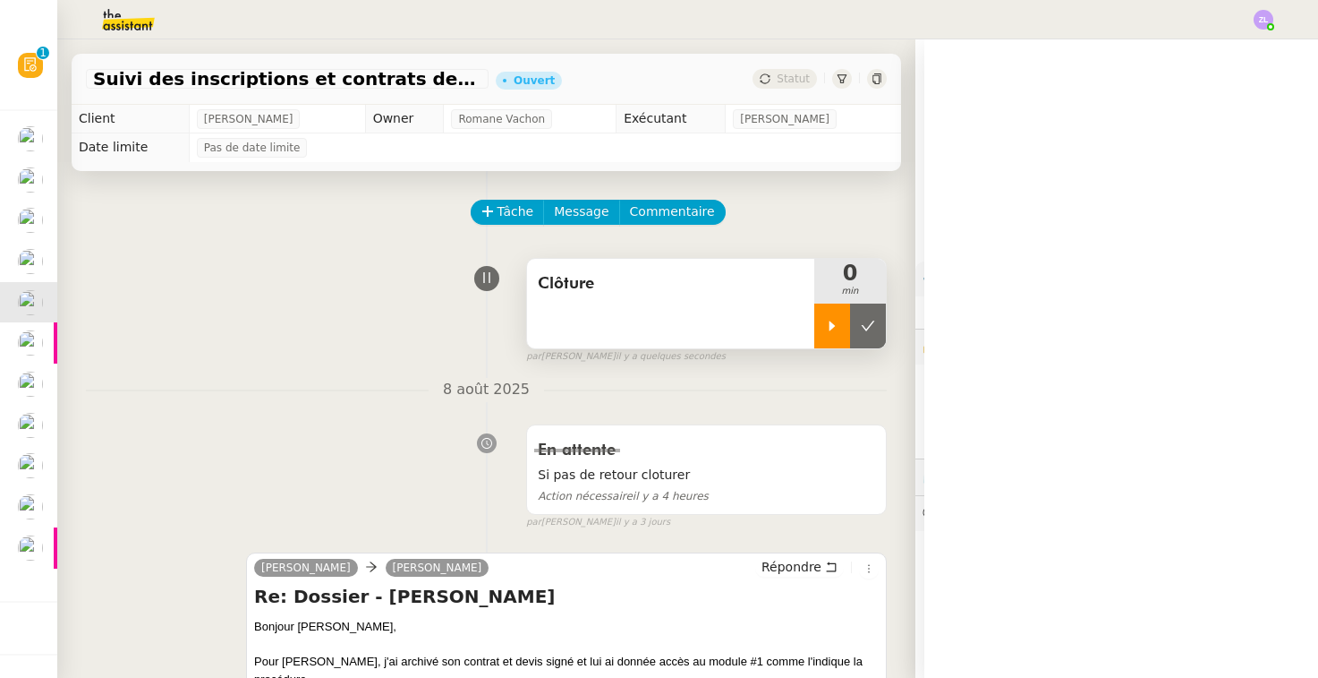
click at [835, 333] on icon at bounding box center [832, 326] width 14 height 14
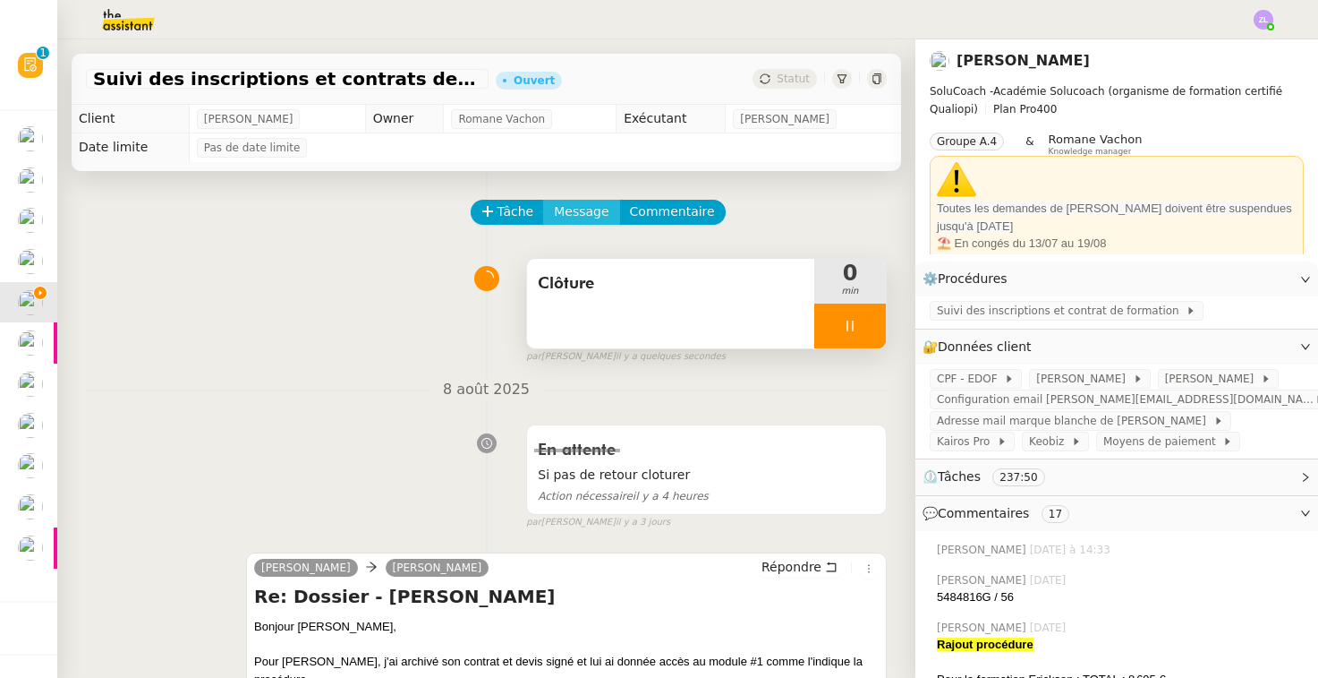
click at [567, 210] on span "Message" at bounding box center [581, 211] width 55 height 21
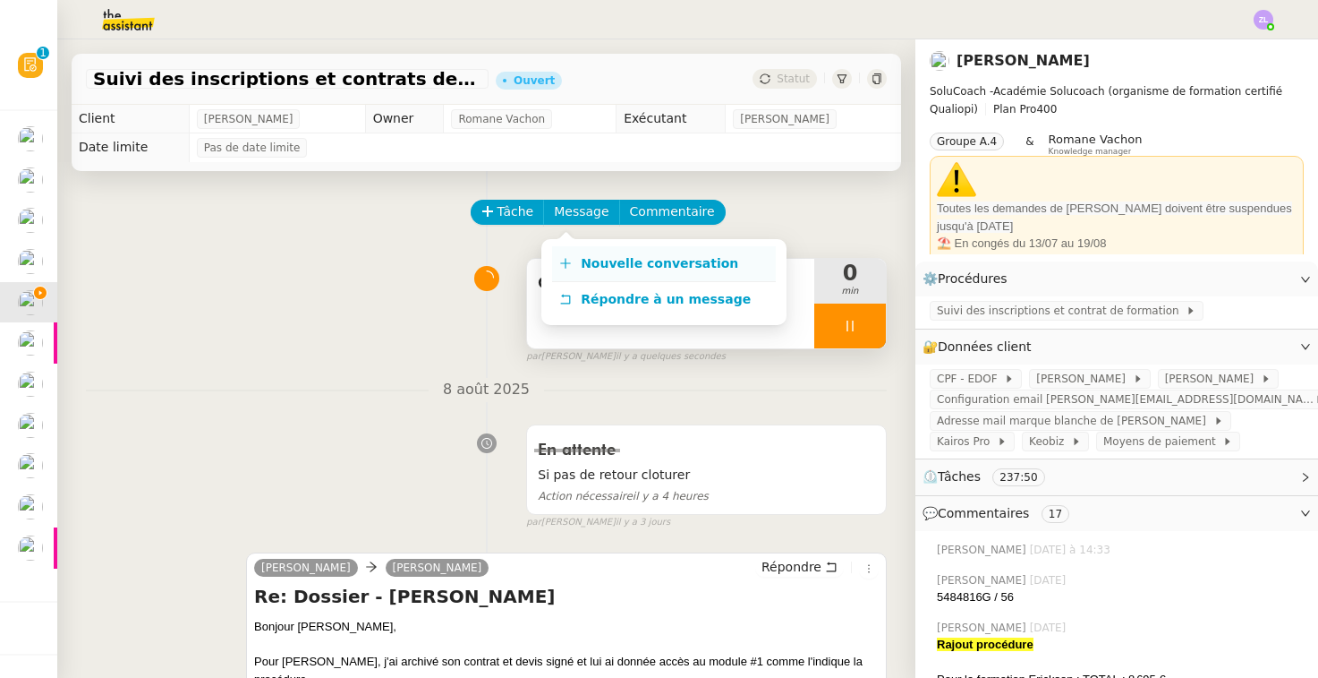
click at [588, 278] on link "Nouvelle conversation" at bounding box center [664, 264] width 224 height 36
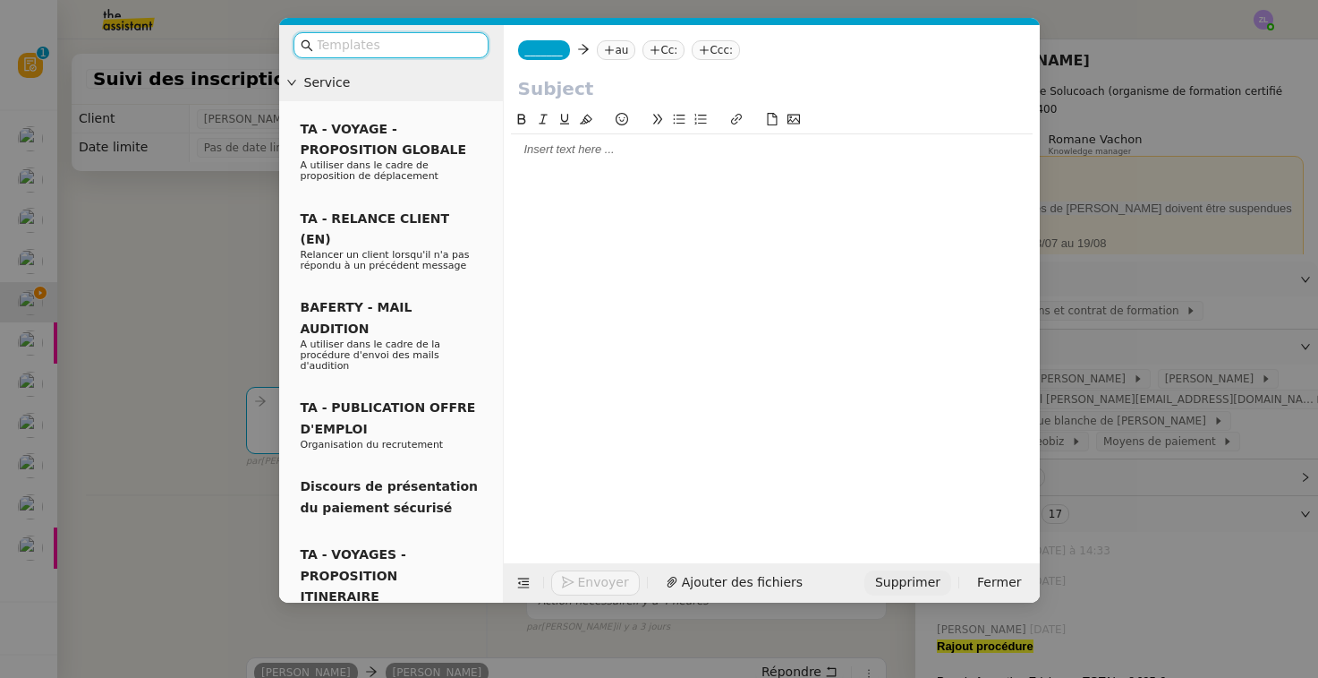
click at [901, 575] on span "Supprimer" at bounding box center [907, 582] width 65 height 21
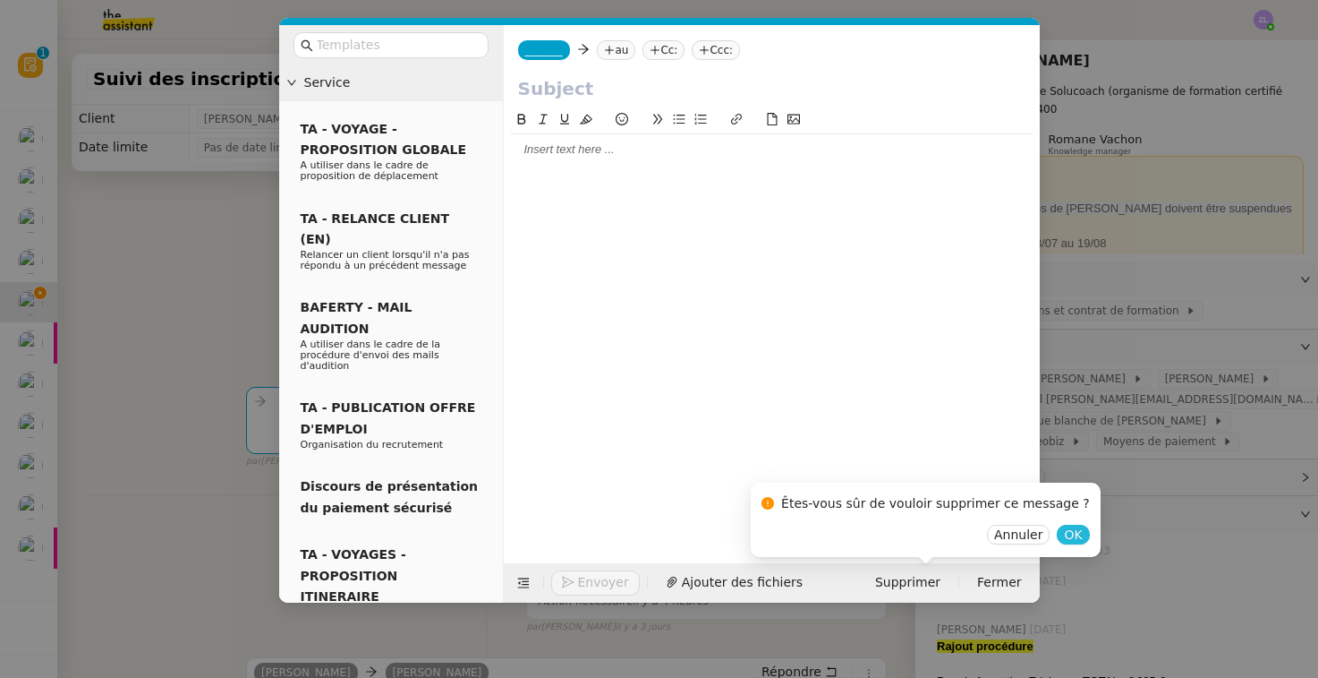
click at [1064, 537] on span "OK" at bounding box center [1073, 534] width 18 height 18
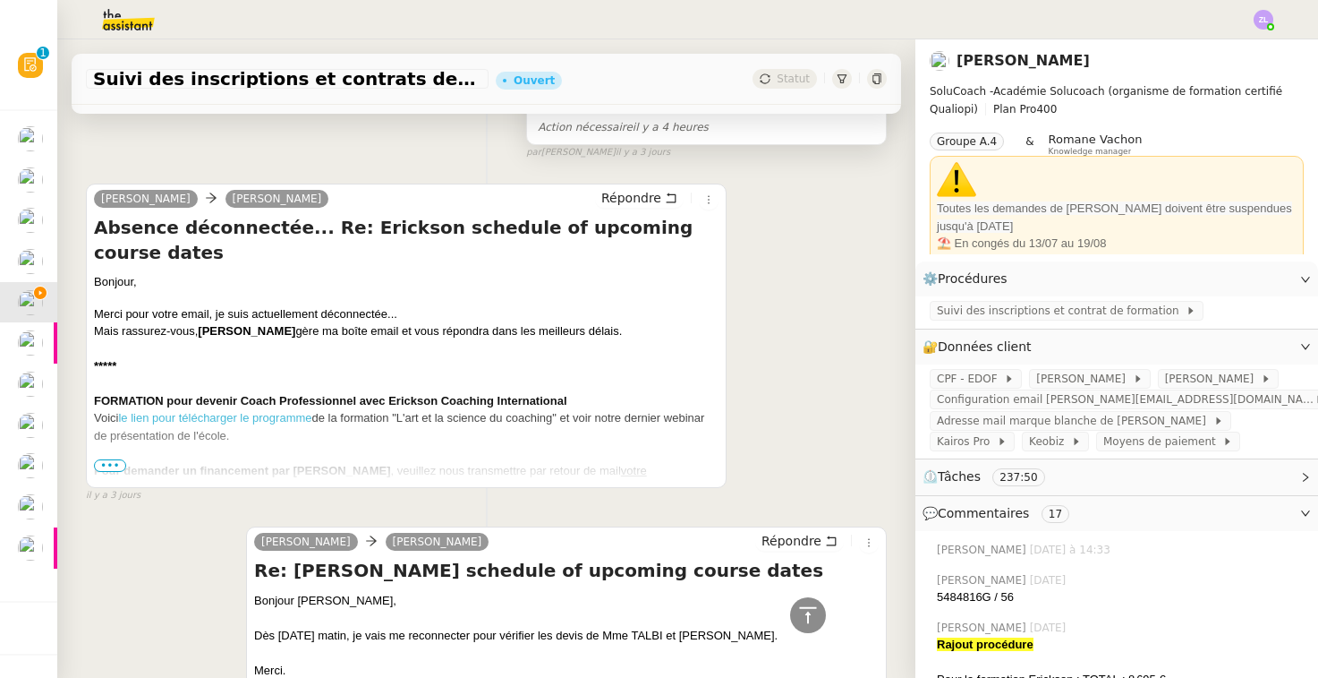
scroll to position [1038, 0]
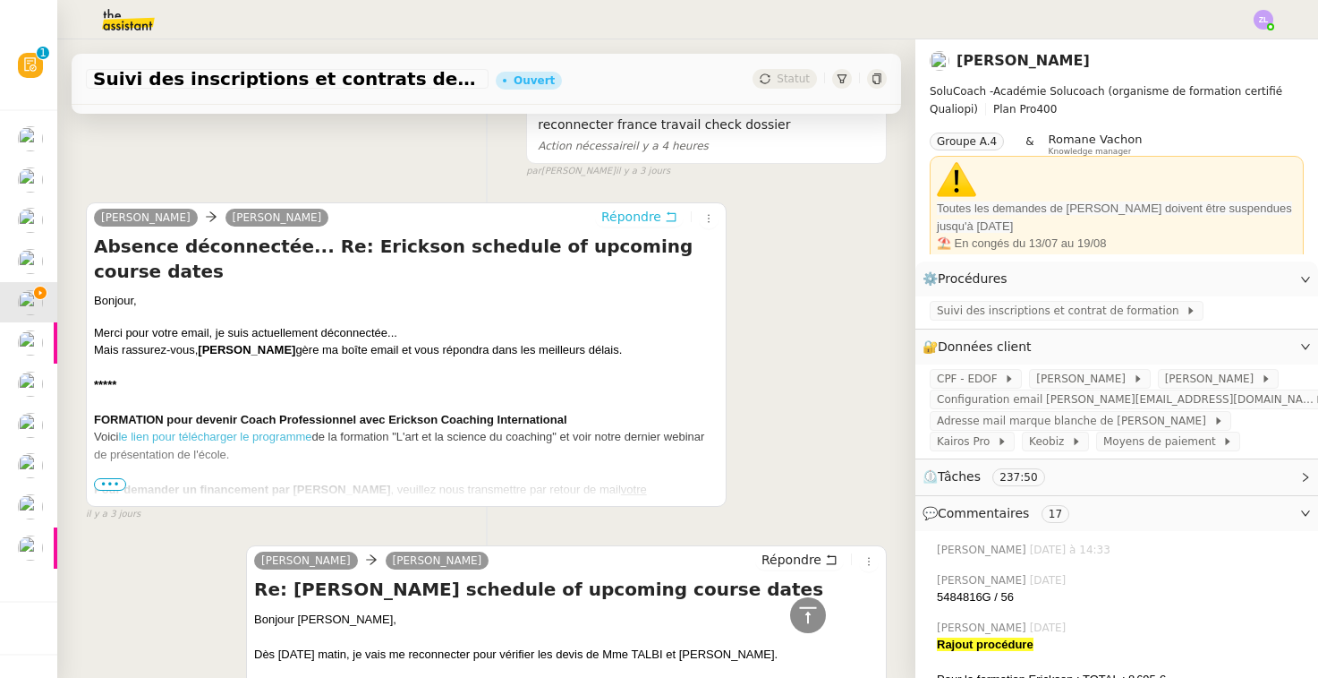
click at [607, 213] on span "Répondre" at bounding box center [632, 217] width 60 height 18
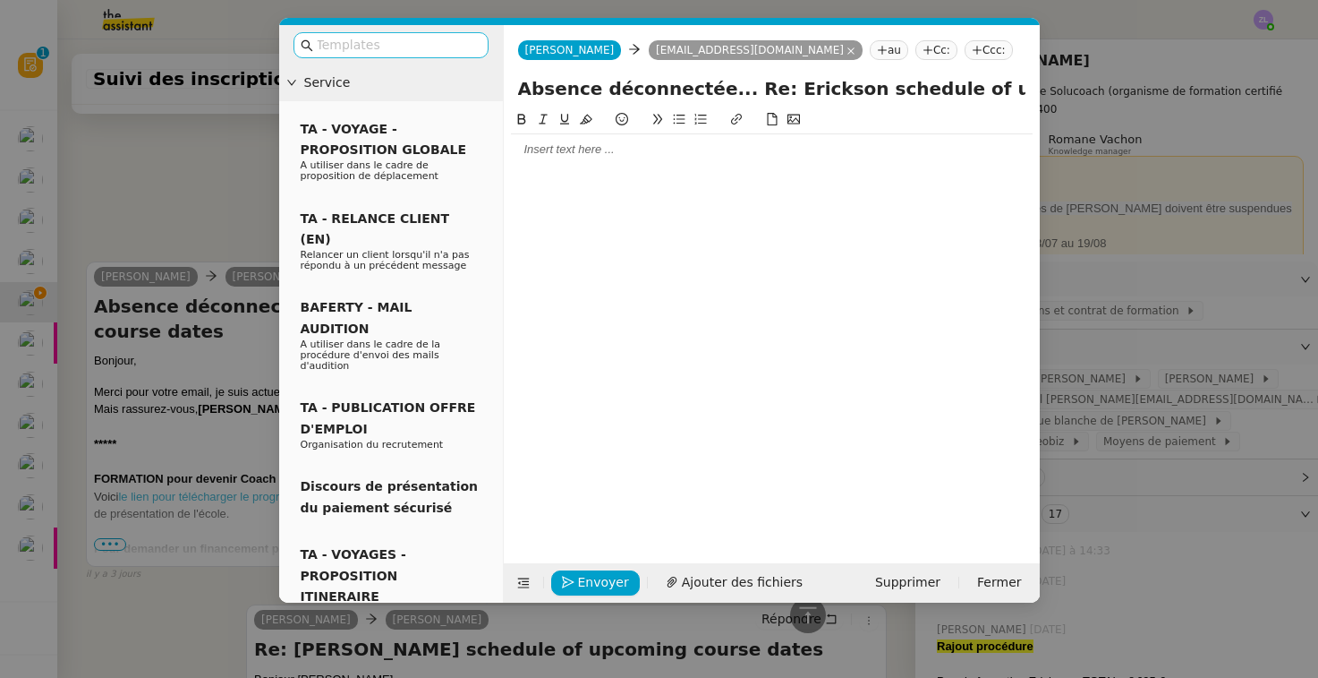
click at [443, 44] on input "text" at bounding box center [397, 45] width 161 height 21
type input "fin"
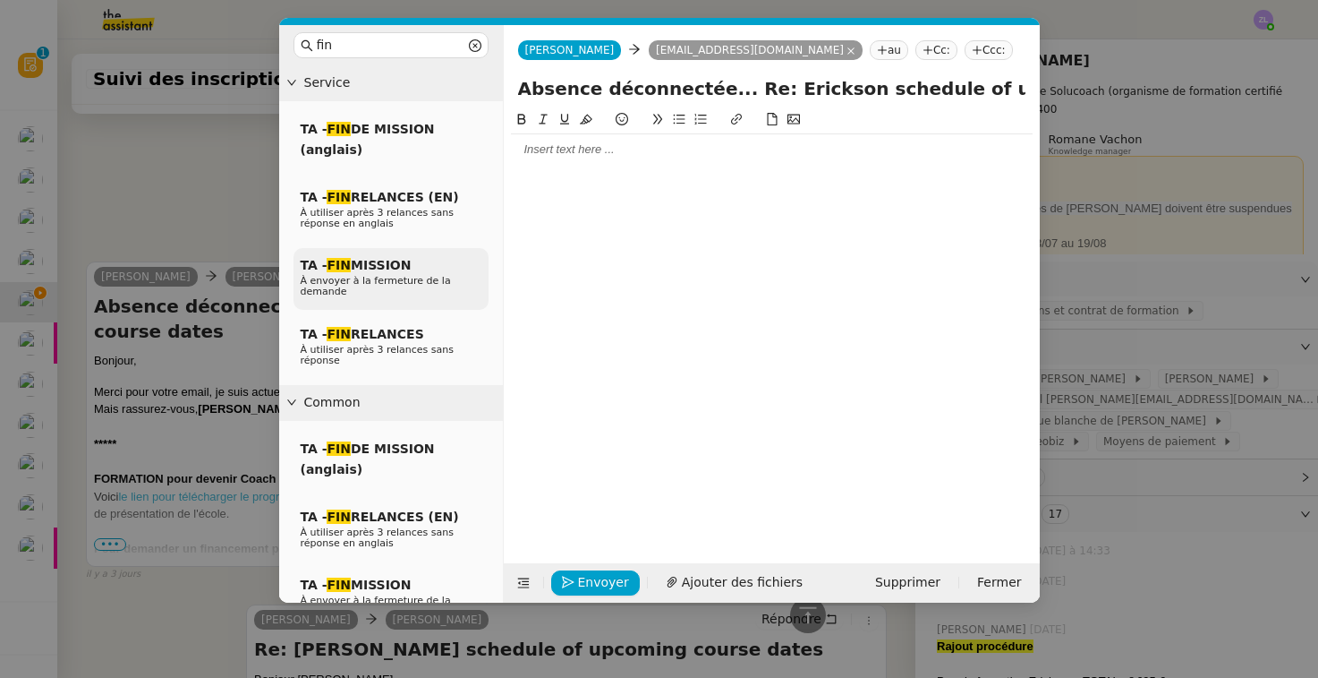
click at [370, 259] on span "TA - FIN MISSION" at bounding box center [356, 265] width 111 height 14
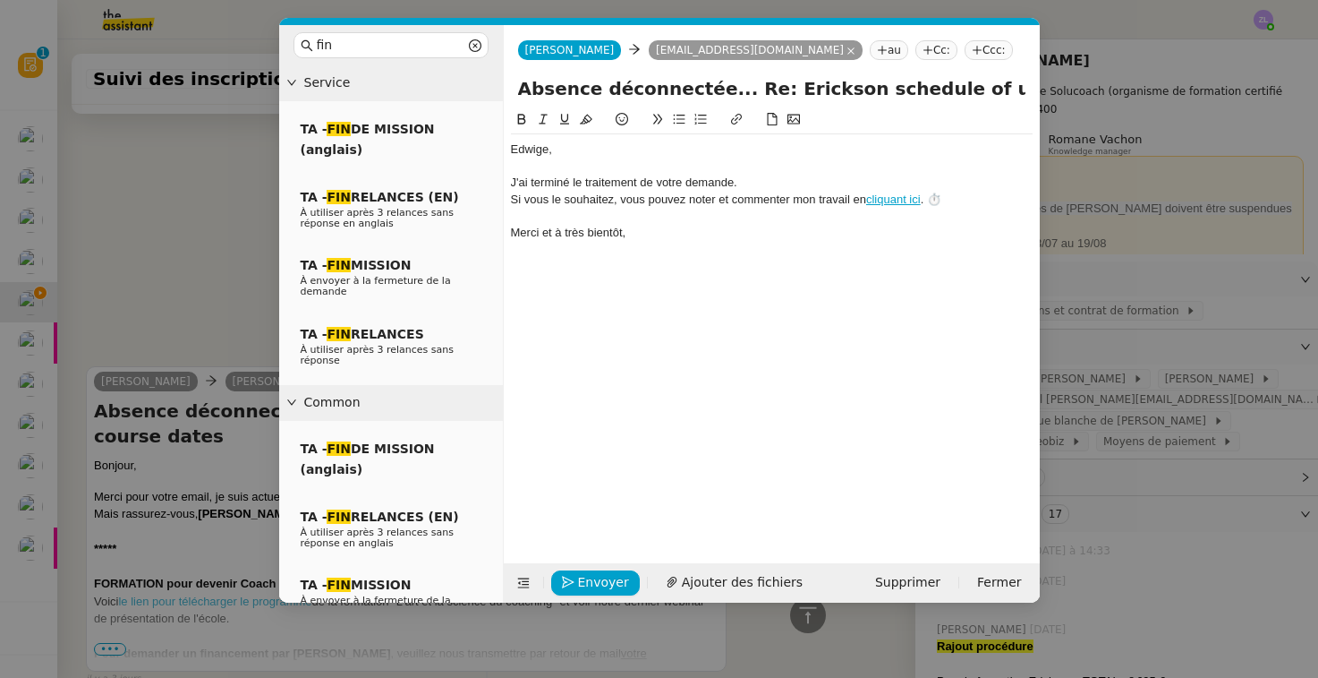
click at [511, 149] on div "﻿Edwige﻿," at bounding box center [772, 149] width 522 height 16
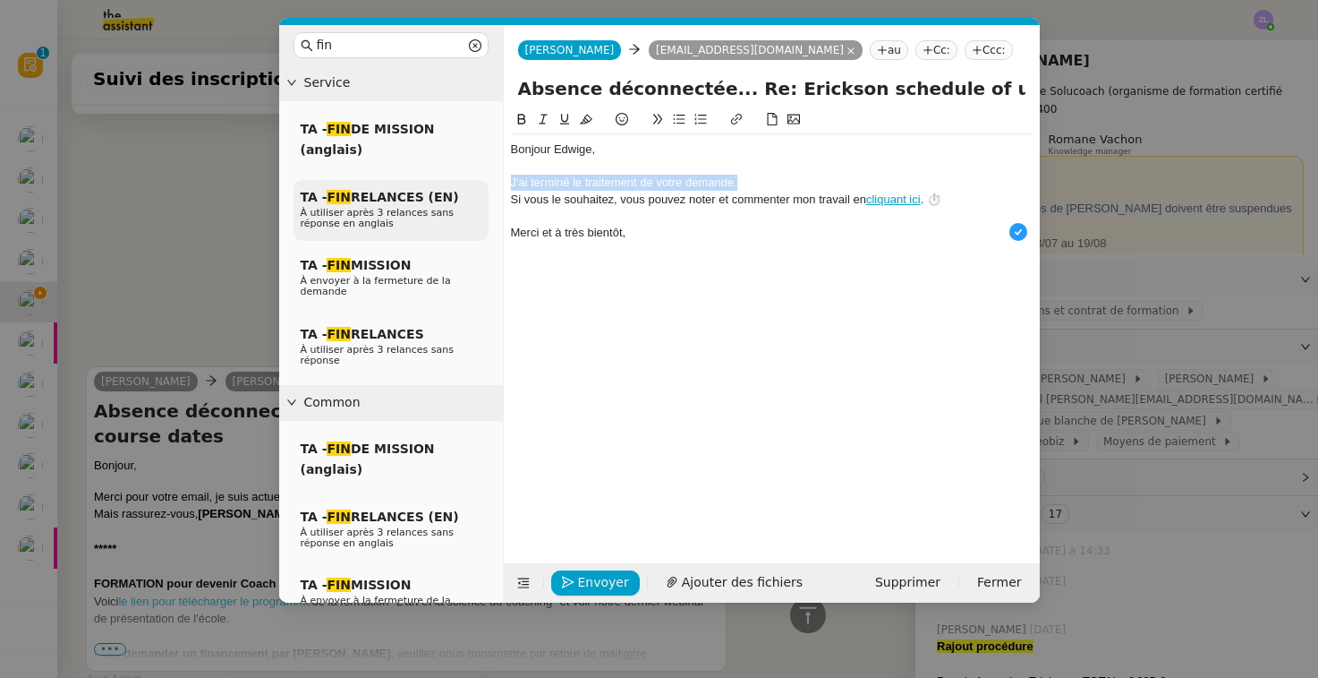
drag, startPoint x: 742, startPoint y: 183, endPoint x: 478, endPoint y: 182, distance: 264.1
click at [478, 182] on nz-layout "fin Service TA - FIN DE MISSION (anglais) TA - FIN RELANCES (EN) À utiliser apr…" at bounding box center [659, 313] width 761 height 577
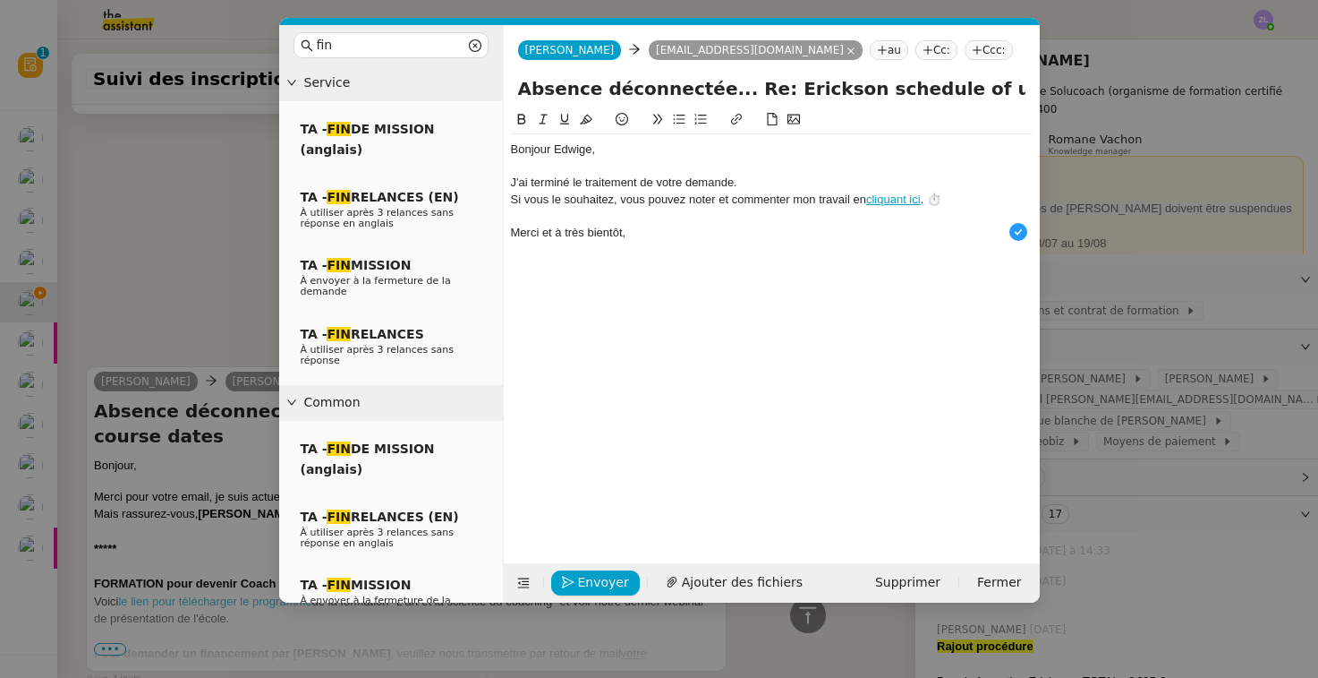
click at [699, 179] on div "J'ai terminé le traitement de votre demande." at bounding box center [772, 183] width 522 height 16
drag, startPoint x: 742, startPoint y: 181, endPoint x: 500, endPoint y: 177, distance: 241.7
click at [500, 178] on nz-layout "fin Service TA - FIN DE MISSION (anglais) TA - FIN RELANCES (EN) À utiliser apr…" at bounding box center [659, 313] width 761 height 577
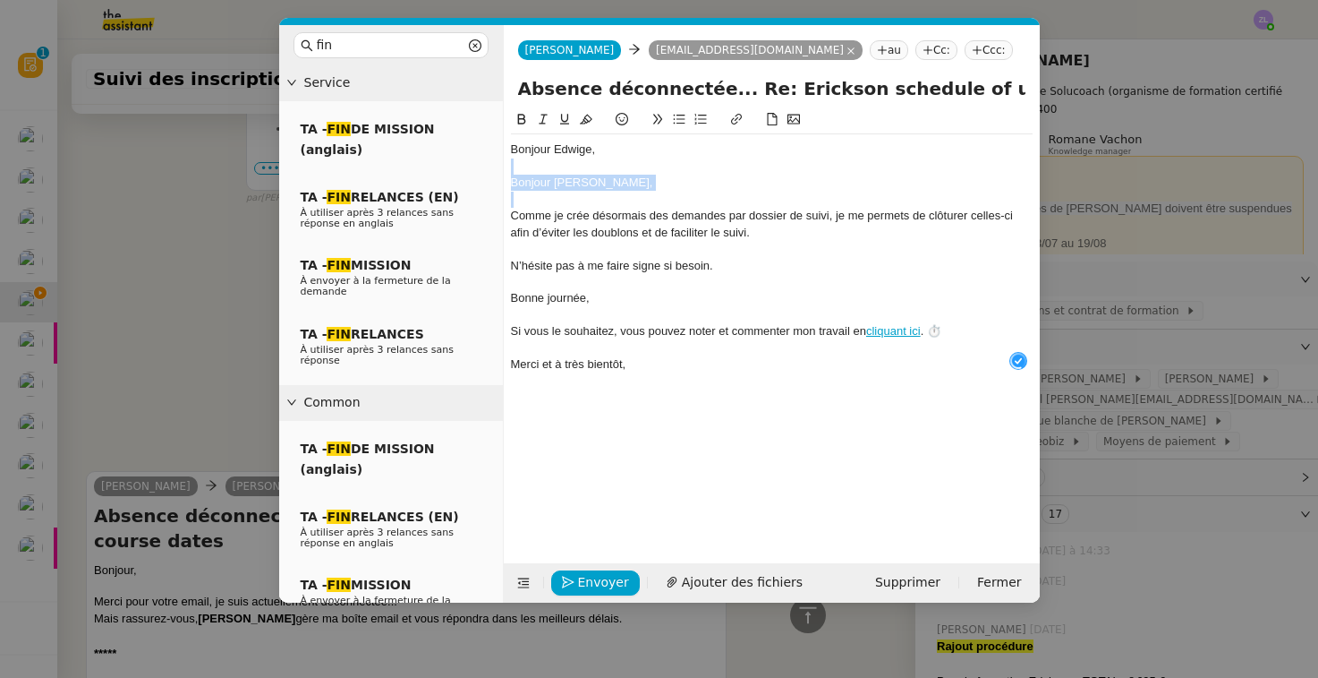
drag, startPoint x: 612, startPoint y: 192, endPoint x: 500, endPoint y: 171, distance: 113.9
click at [500, 171] on nz-layout "fin Service TA - FIN DE MISSION (anglais) TA - FIN RELANCES (EN) À utiliser apr…" at bounding box center [659, 313] width 761 height 577
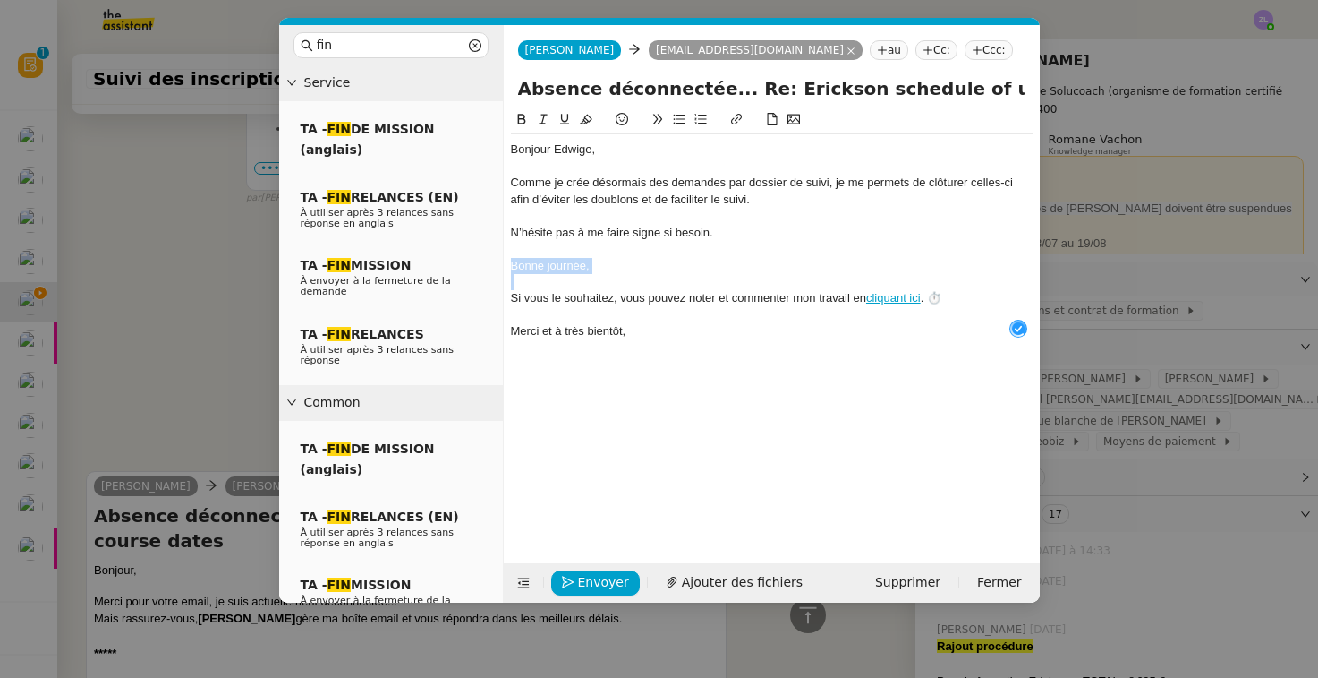
drag, startPoint x: 610, startPoint y: 274, endPoint x: 497, endPoint y: 255, distance: 114.3
click at [497, 255] on nz-layout "fin Service TA - FIN DE MISSION (anglais) TA - FIN RELANCES (EN) À utiliser apr…" at bounding box center [659, 313] width 761 height 577
copy div "Bonne journée,"
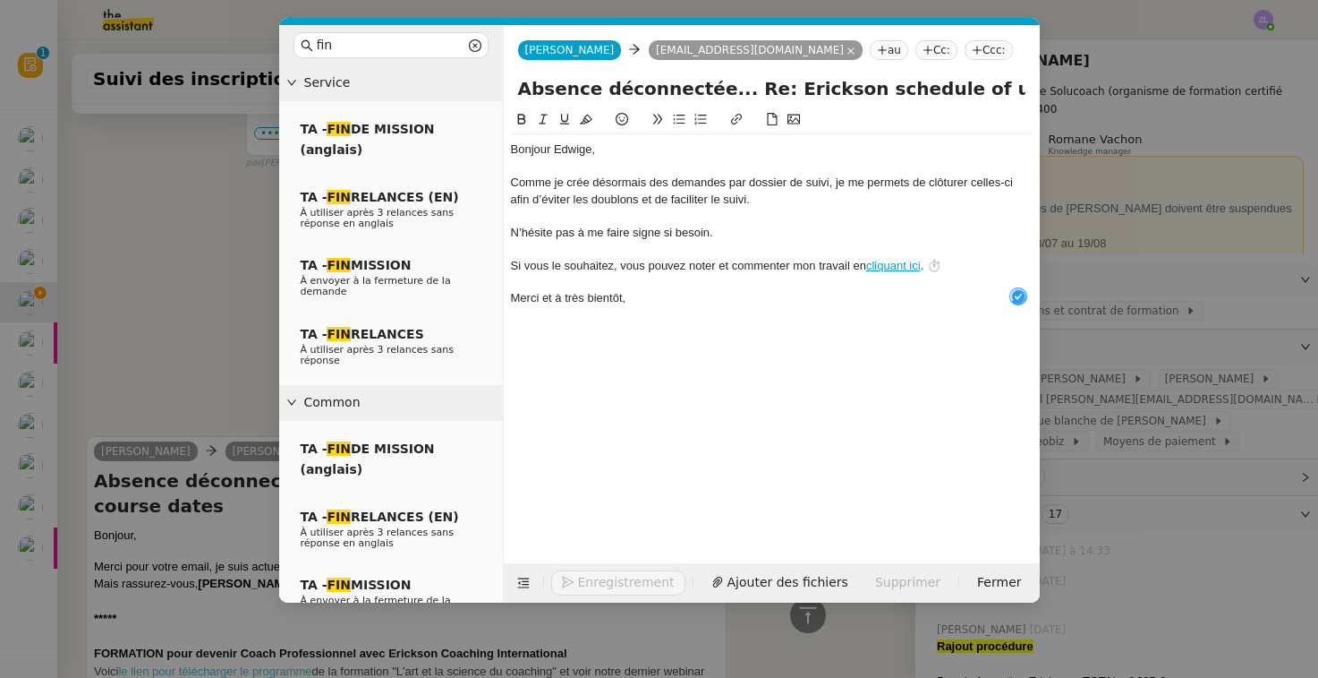
click at [549, 236] on div "N’hésite pas à me faire signe si besoin." at bounding box center [772, 233] width 522 height 16
click at [551, 235] on div "N’hésite pas à me faire signe si besoin." at bounding box center [772, 233] width 522 height 16
click at [959, 261] on div "Si vous le souhaitez, vous pouvez noter et commenter mon travail en cliquant ic…" at bounding box center [772, 266] width 522 height 16
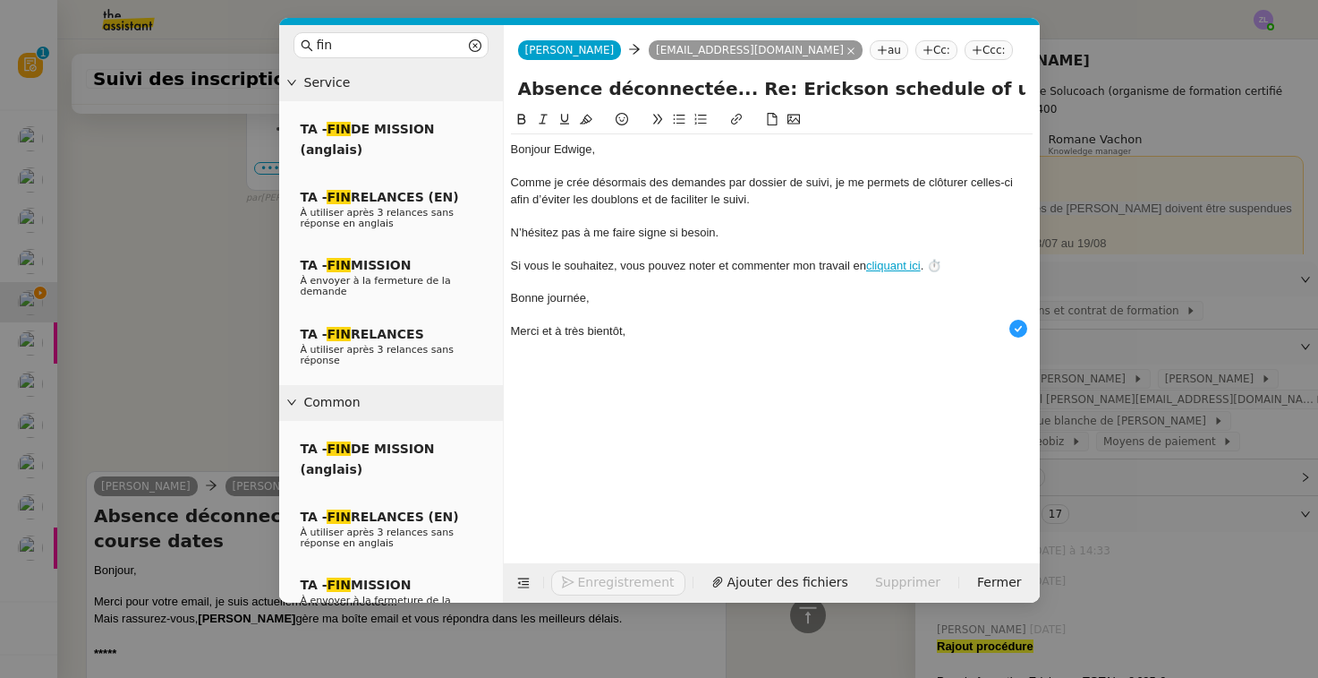
click at [522, 82] on input "Absence déconnectée... Re: Erickson schedule of upcoming course dates" at bounding box center [772, 88] width 508 height 27
type input "Clôture : Absence déconnectée... Re: Erickson schedule of upcoming course dates"
click at [618, 582] on span "Envoyer" at bounding box center [603, 582] width 51 height 21
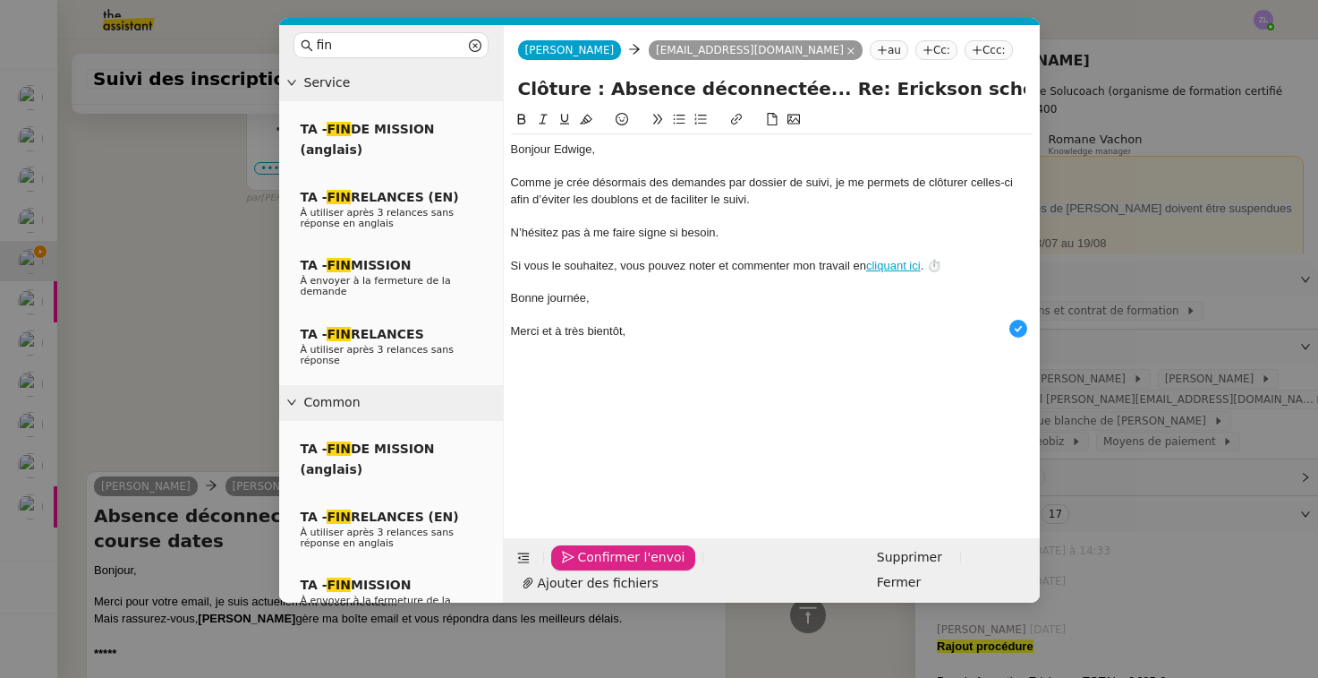
click at [618, 567] on span "Confirmer l'envoi" at bounding box center [631, 557] width 107 height 21
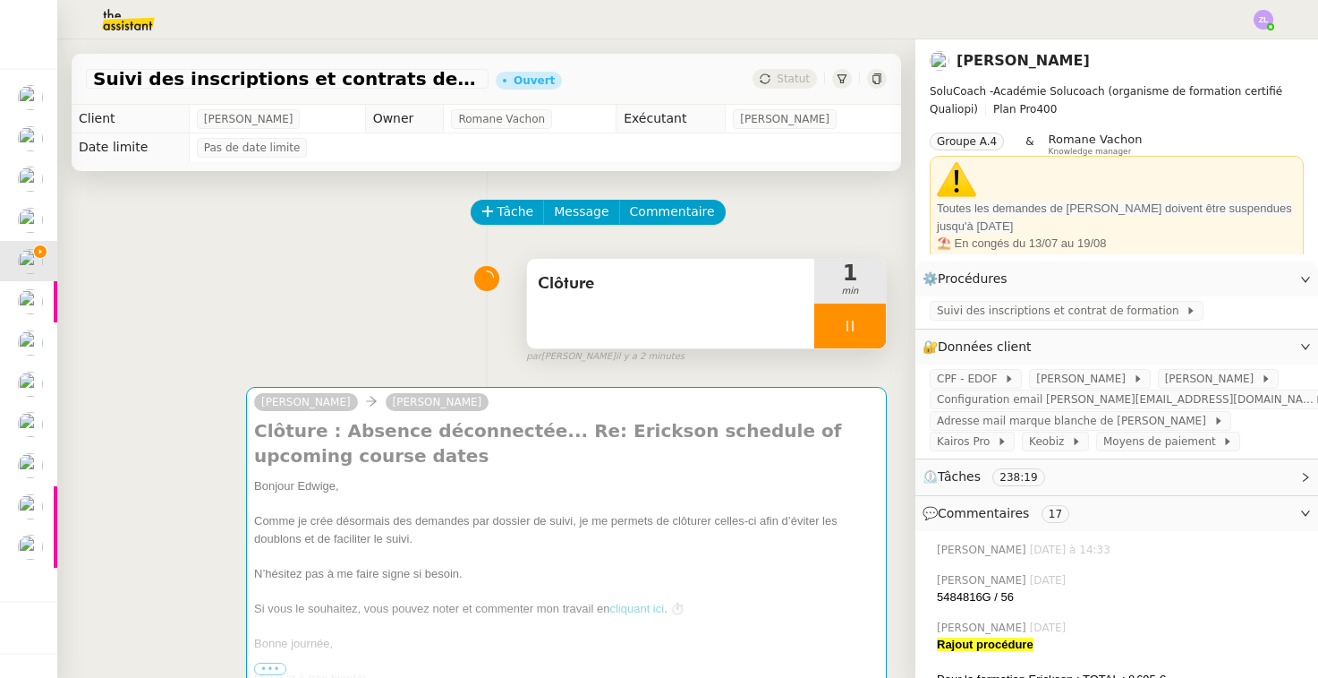
scroll to position [0, 0]
click at [830, 340] on div at bounding box center [851, 325] width 72 height 45
click at [867, 331] on icon at bounding box center [868, 326] width 14 height 14
click at [791, 81] on span "Statut" at bounding box center [793, 79] width 33 height 13
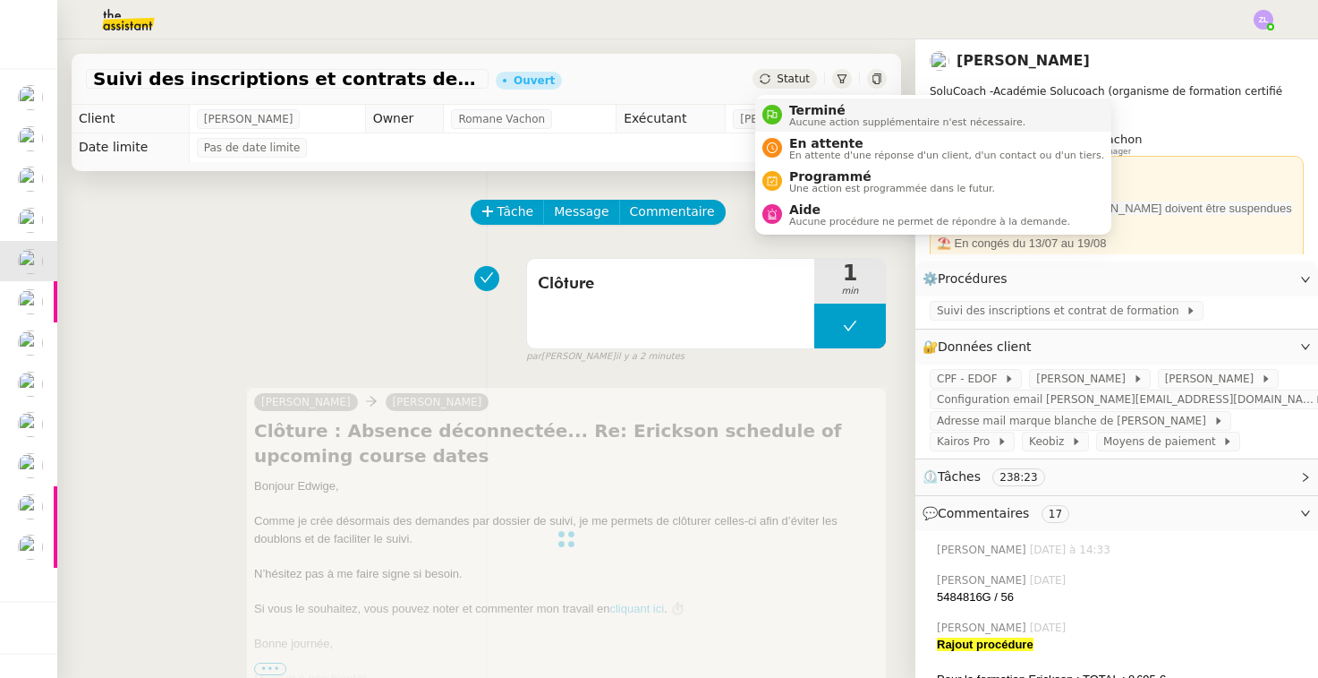
click at [807, 140] on span "En attente" at bounding box center [946, 143] width 315 height 14
click at [807, 105] on span "Terminé" at bounding box center [907, 110] width 236 height 14
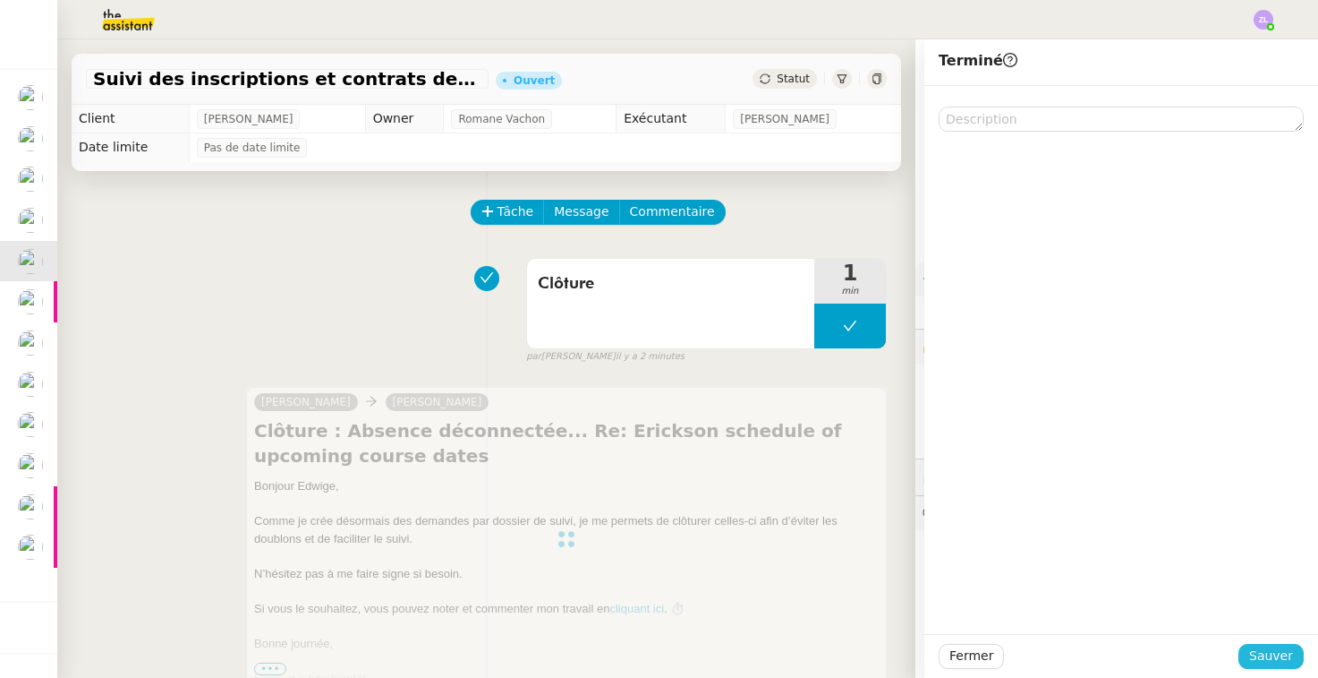
click at [1276, 655] on span "Sauver" at bounding box center [1272, 655] width 44 height 21
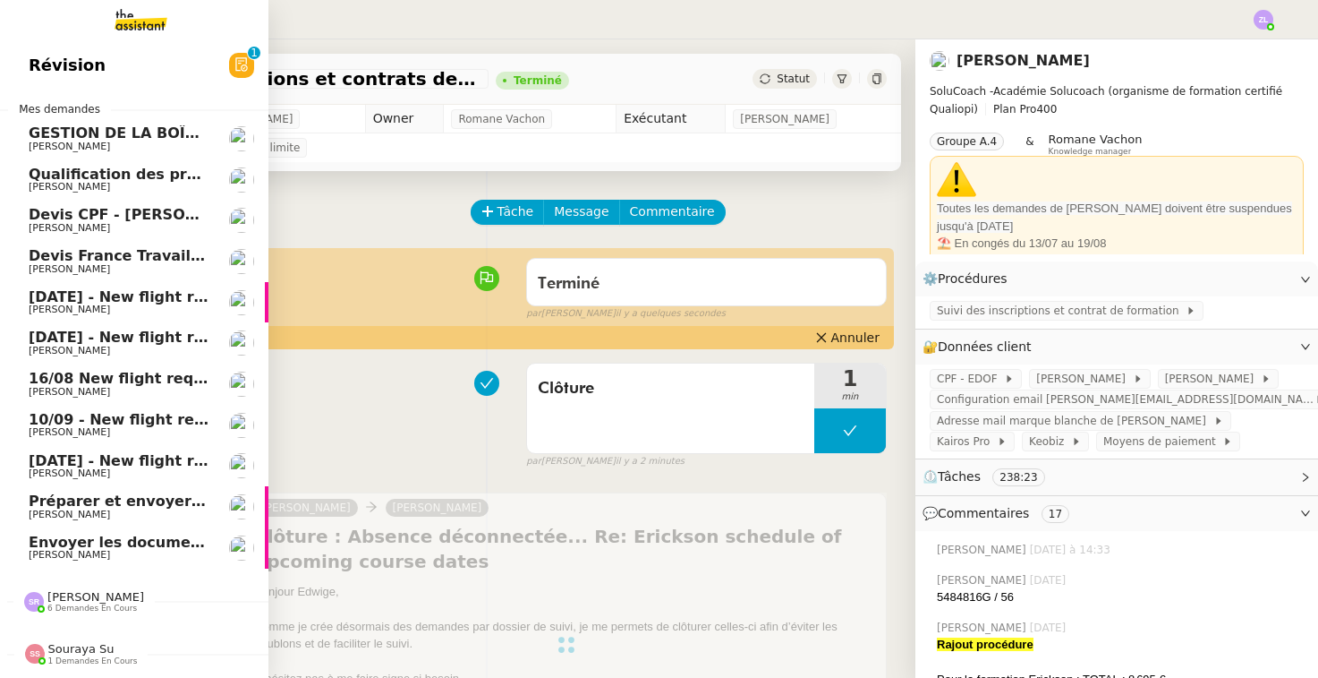
click at [129, 492] on span "Préparer et envoyer les contrats de formation" at bounding box center [215, 500] width 372 height 17
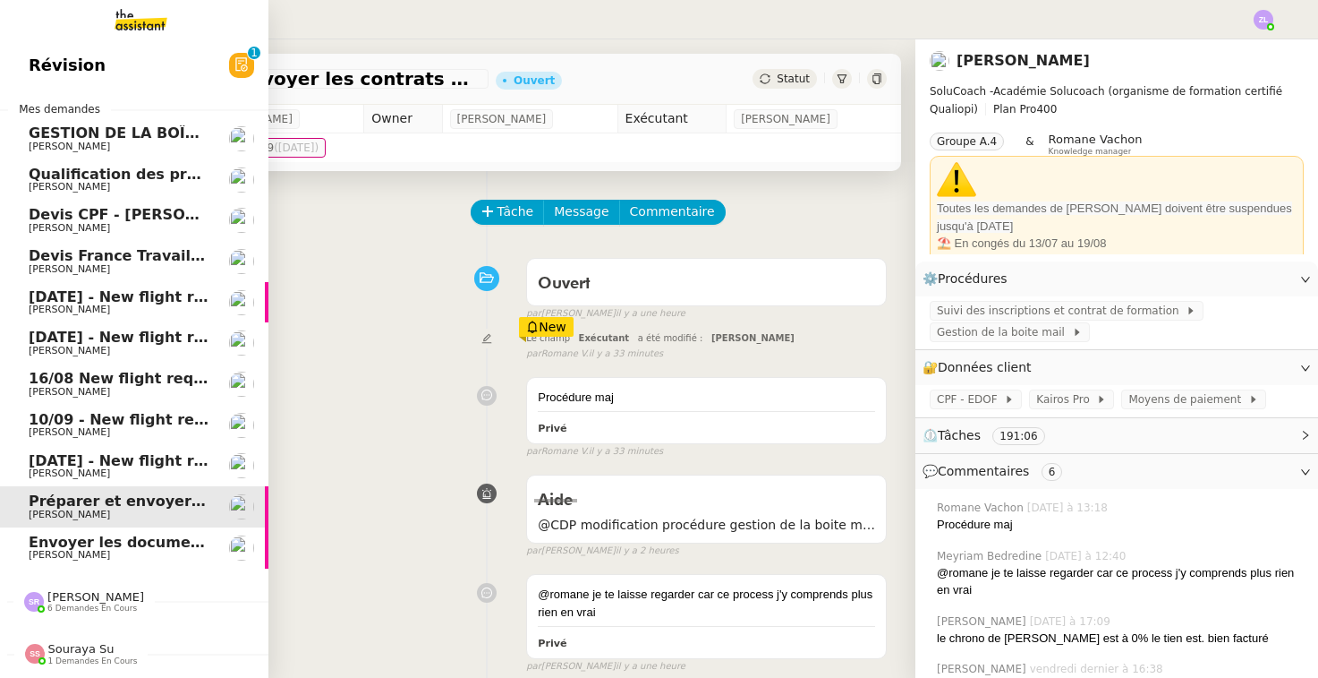
click at [64, 247] on span "Devis France Travail - Mme Talbi" at bounding box center [159, 255] width 260 height 17
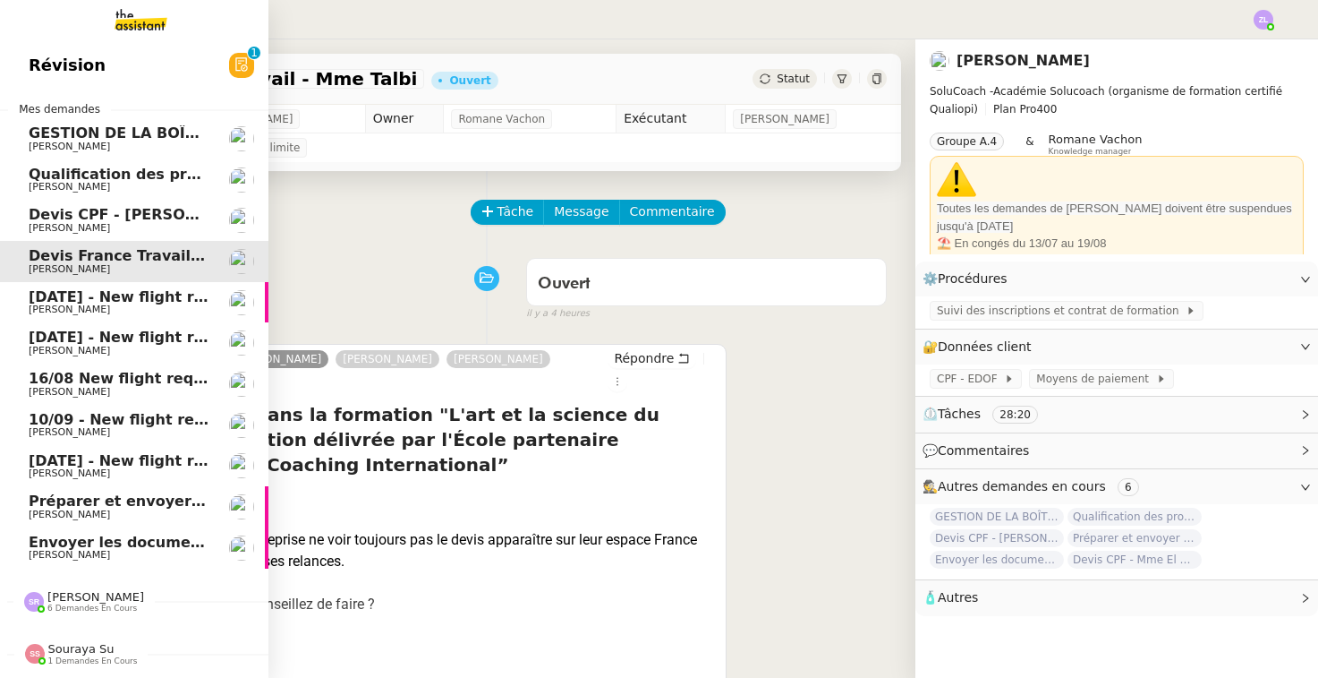
click at [102, 159] on link "Qualification des prospects entrants pour Solucoach- [DATE] [PERSON_NAME]" at bounding box center [134, 179] width 269 height 41
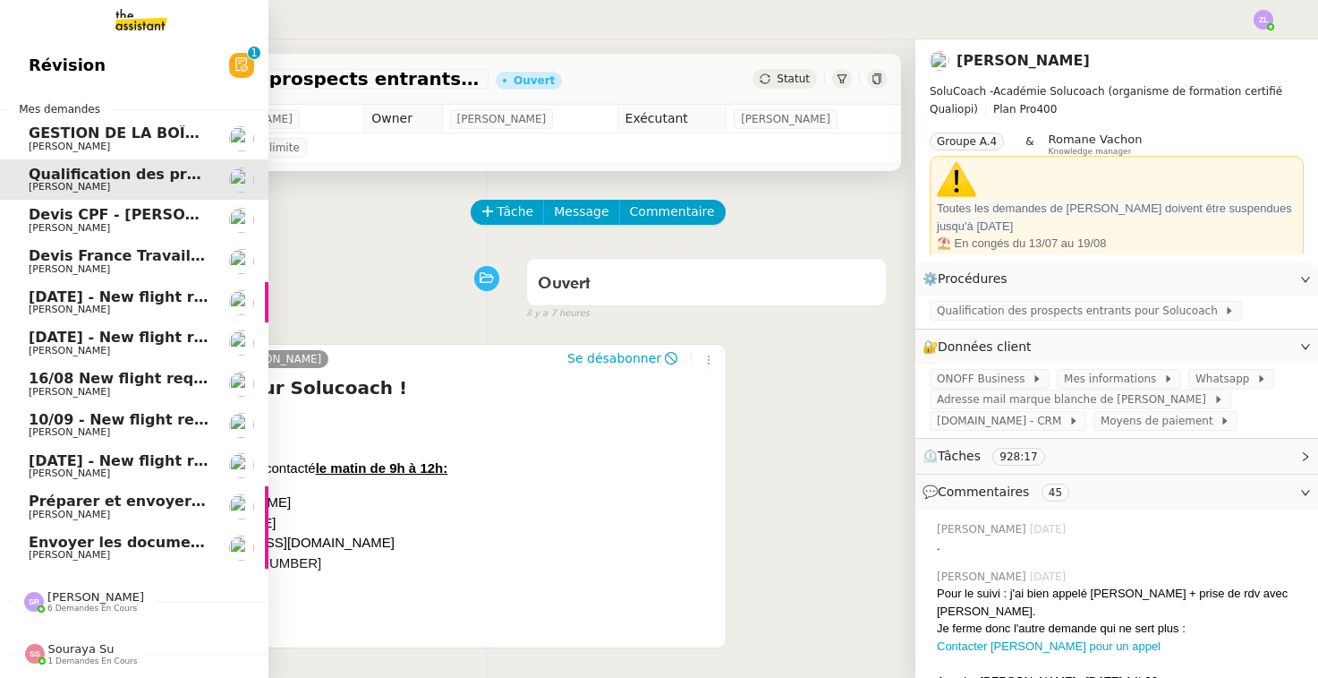
click at [44, 124] on span "GESTION DE LA BOÎTE MAIL* - [DATE] *" at bounding box center [184, 132] width 311 height 17
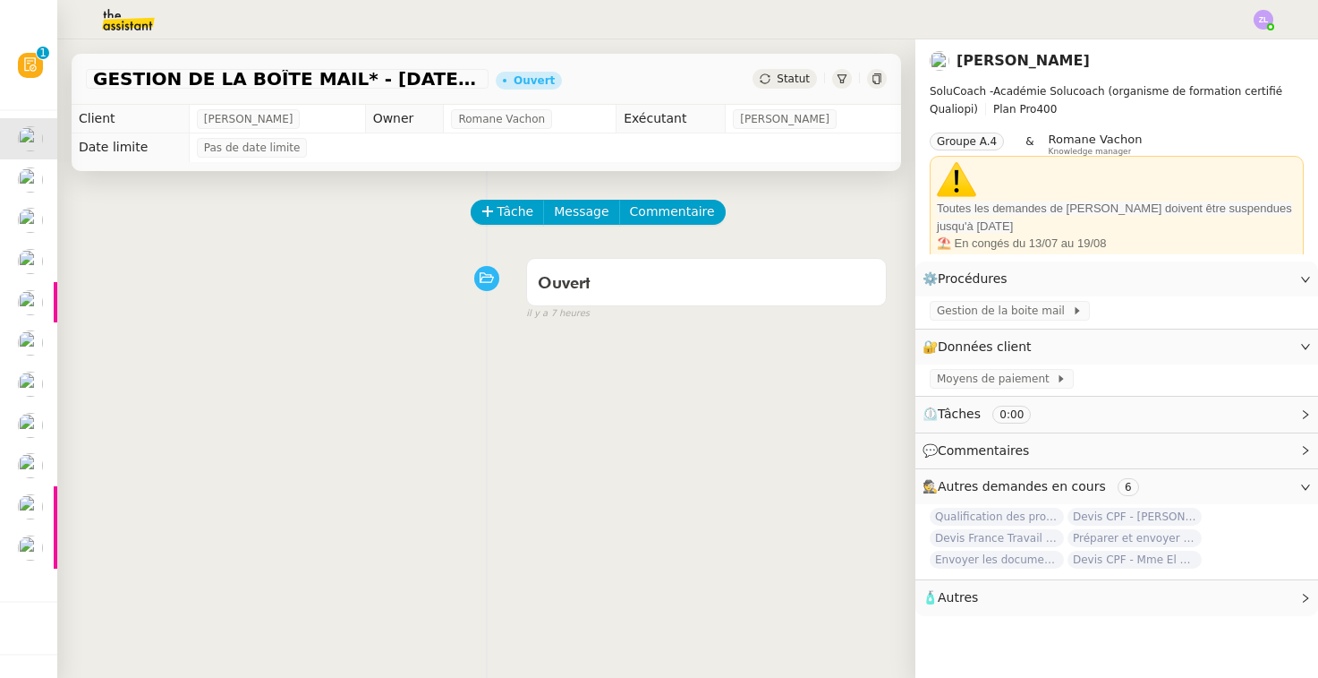
click at [455, 292] on div "Ouvert false il y a 7 heures" at bounding box center [486, 286] width 801 height 72
